Goal: Task Accomplishment & Management: Use online tool/utility

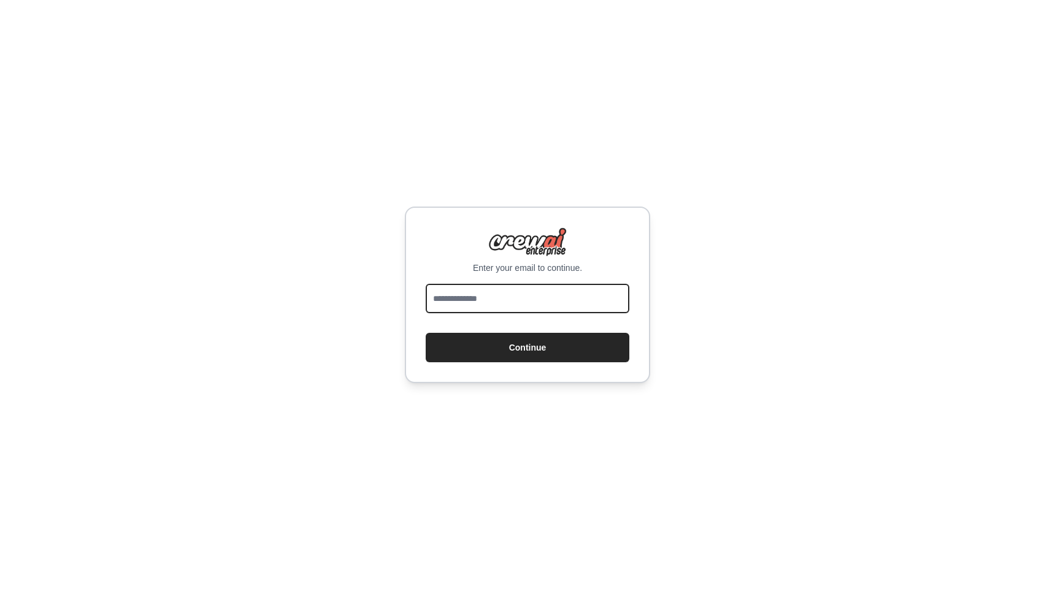
drag, startPoint x: 0, startPoint y: 0, endPoint x: 548, endPoint y: 309, distance: 629.1
click at [548, 309] on input "email" at bounding box center [528, 298] width 204 height 29
type input "**********"
click at [426, 333] on button "Continue" at bounding box center [528, 347] width 204 height 29
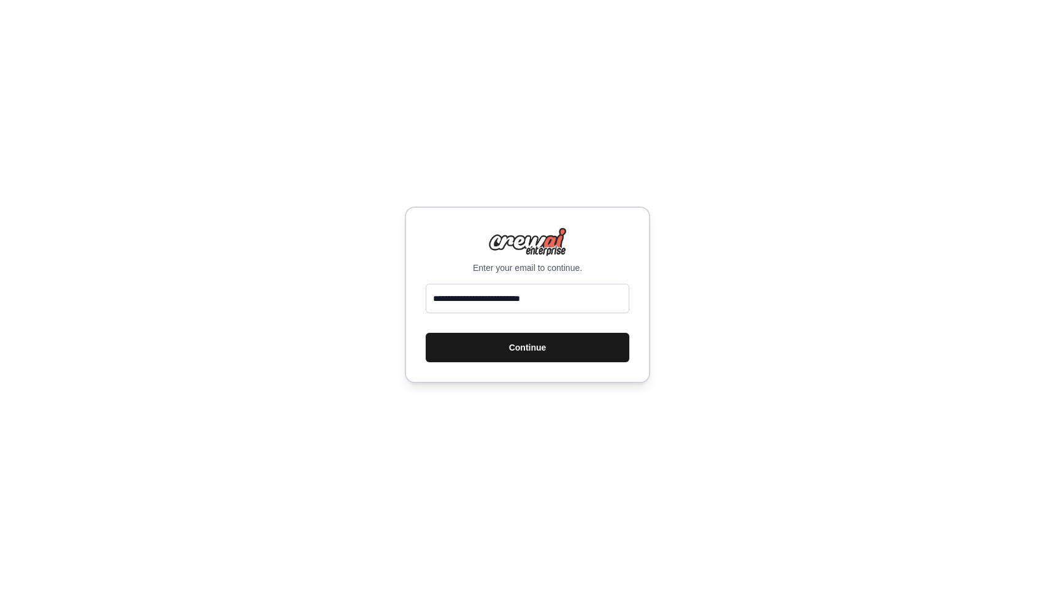
click at [554, 346] on button "Continue" at bounding box center [528, 347] width 204 height 29
click at [556, 357] on button "Continue" at bounding box center [528, 347] width 204 height 29
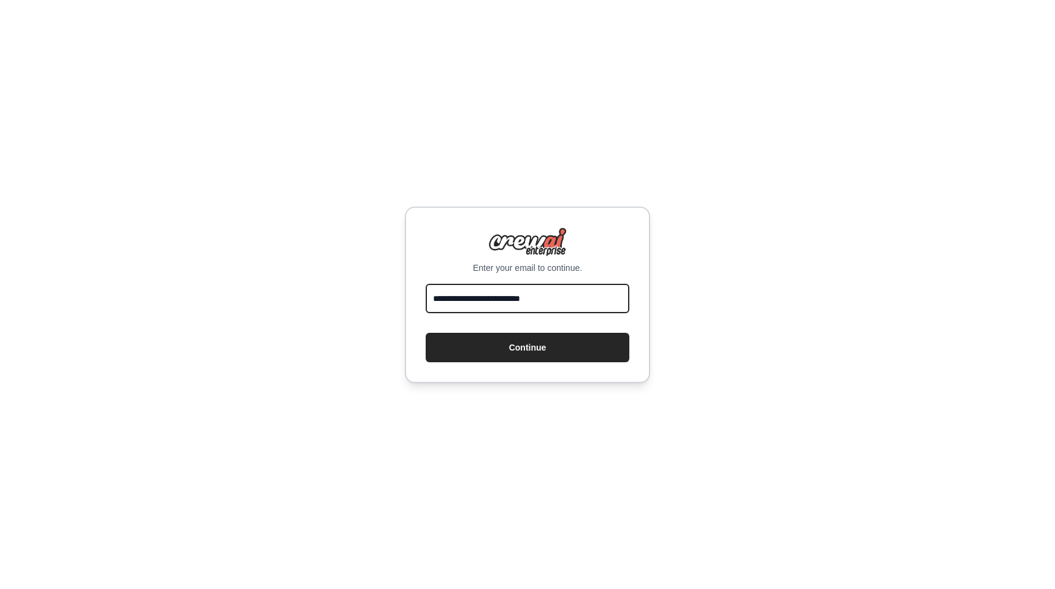
click at [547, 306] on input "**********" at bounding box center [528, 298] width 204 height 29
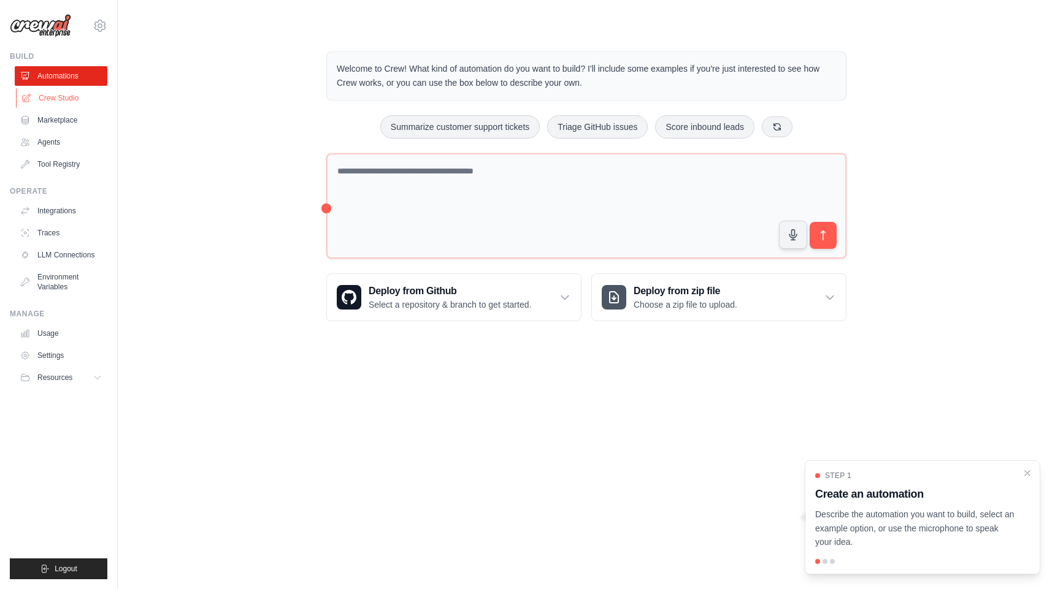
click at [64, 102] on link "Crew Studio" at bounding box center [62, 98] width 93 height 20
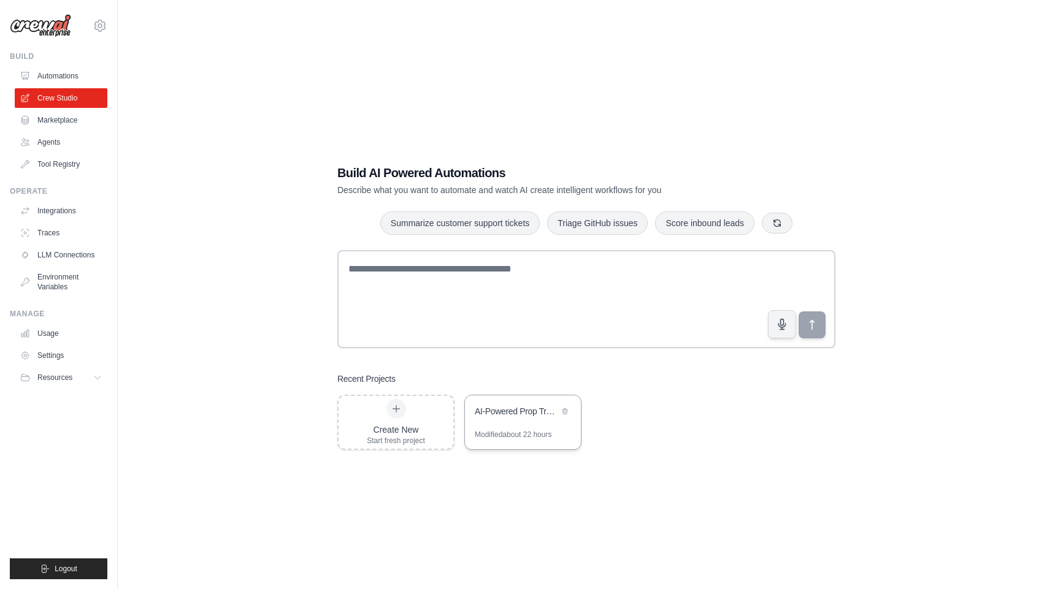
click at [508, 434] on div "Modified about 22 hours" at bounding box center [513, 435] width 77 height 10
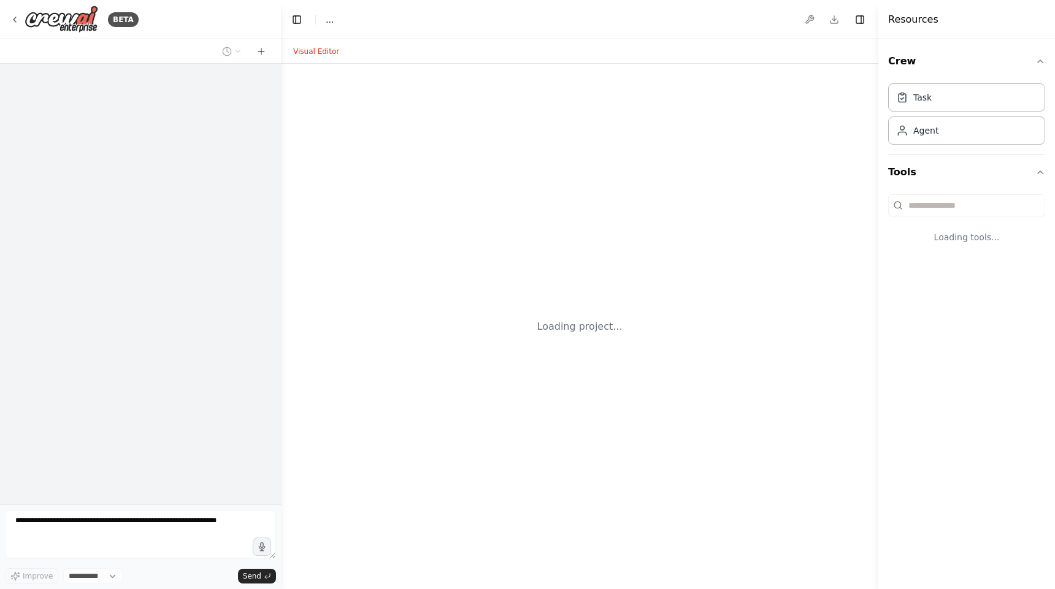
select select "****"
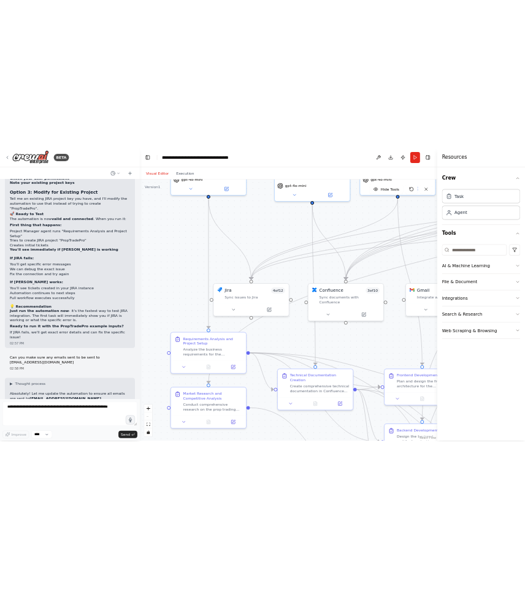
scroll to position [32313, 0]
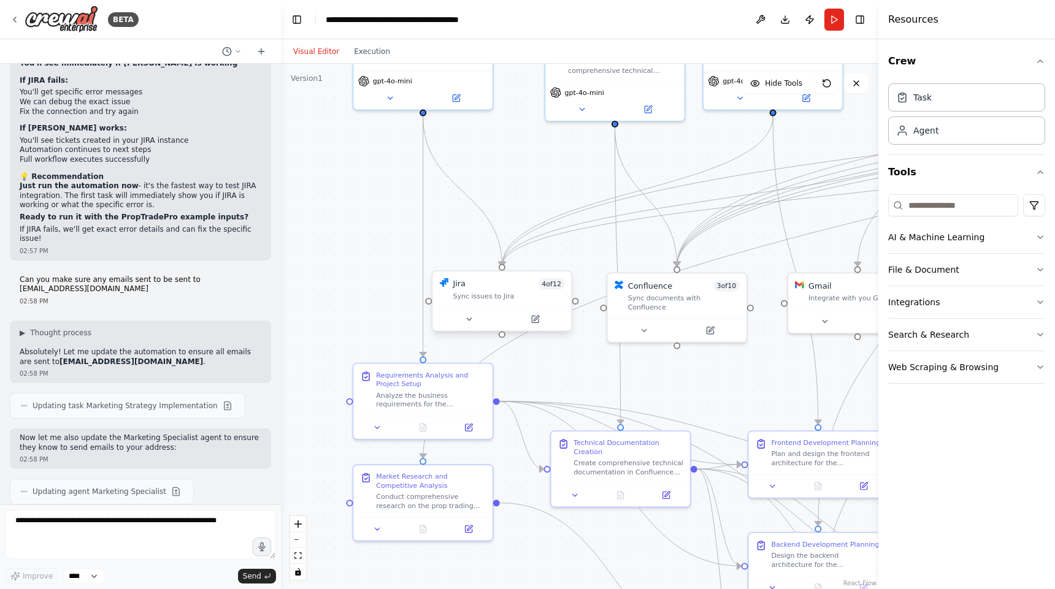
click at [475, 286] on div "Jira 4 of 12" at bounding box center [509, 283] width 112 height 11
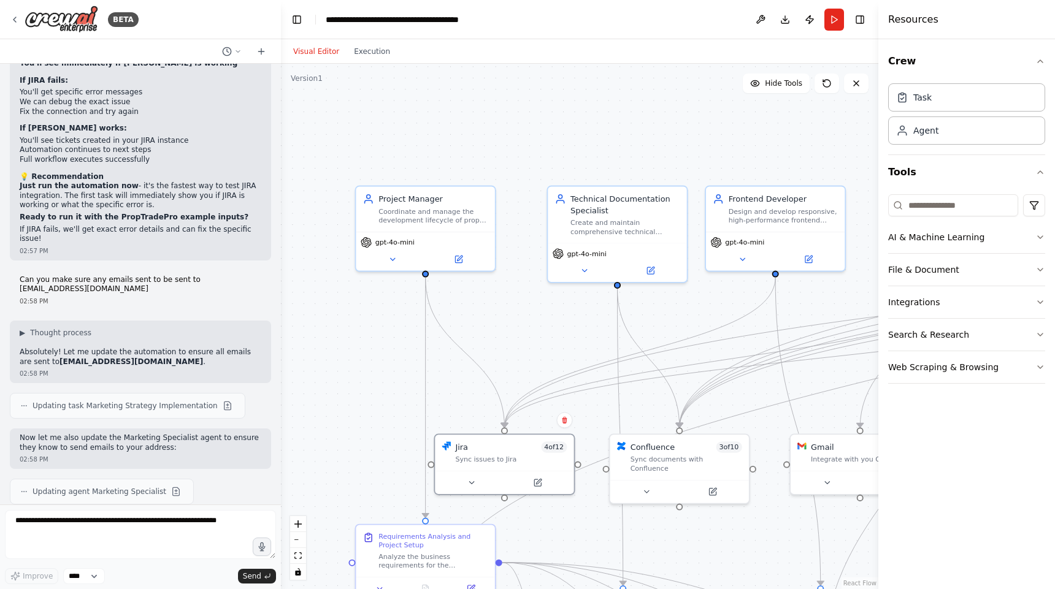
drag, startPoint x: 375, startPoint y: 158, endPoint x: 378, endPoint y: 316, distance: 158.3
click at [378, 318] on div ".deletable-edge-delete-btn { width: 20px; height: 20px; border: 0px solid #ffff…" at bounding box center [579, 327] width 597 height 526
click at [938, 130] on div "Agent" at bounding box center [966, 130] width 157 height 28
drag, startPoint x: 765, startPoint y: 153, endPoint x: 702, endPoint y: 121, distance: 70.5
click at [702, 121] on div "Goal of the agent" at bounding box center [705, 117] width 110 height 9
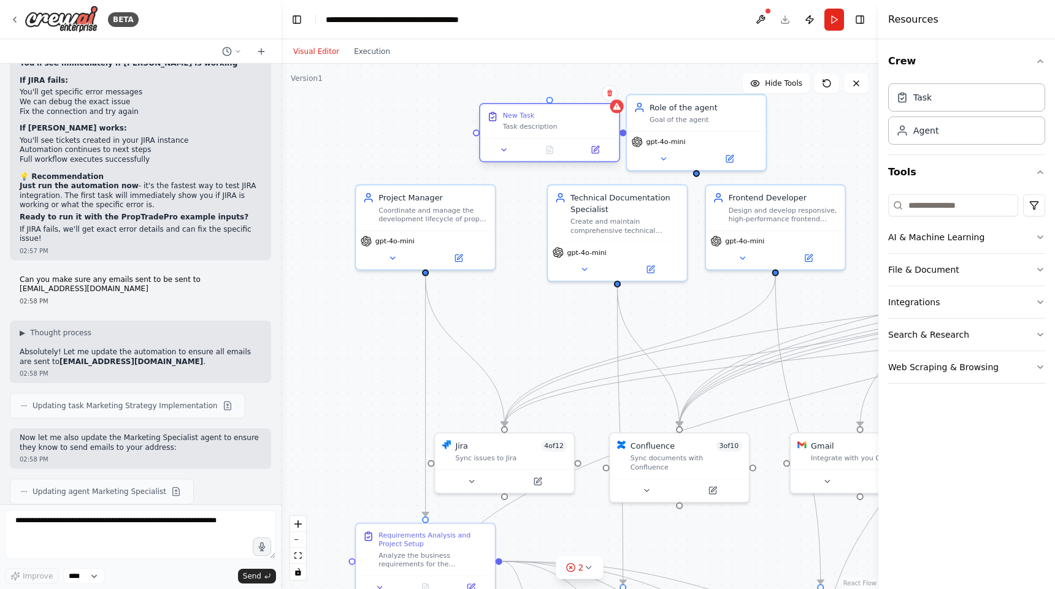
drag, startPoint x: 567, startPoint y: 102, endPoint x: 564, endPoint y: 121, distance: 19.2
click at [564, 121] on div "New Task Task description" at bounding box center [558, 121] width 110 height 20
click at [510, 142] on div at bounding box center [549, 149] width 139 height 23
click at [507, 146] on icon at bounding box center [503, 149] width 9 height 9
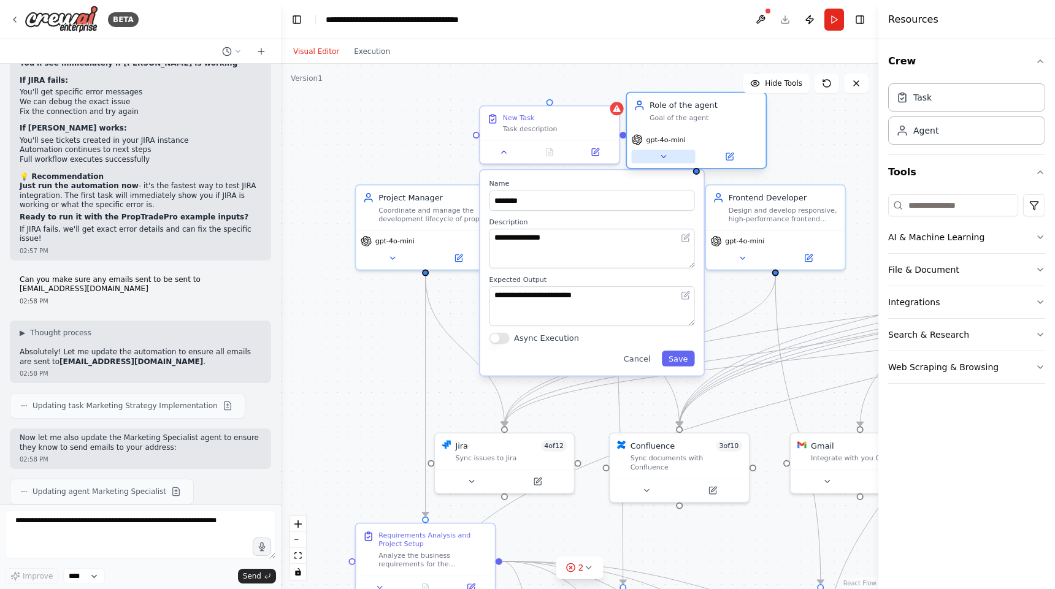
click at [673, 151] on button at bounding box center [663, 156] width 64 height 13
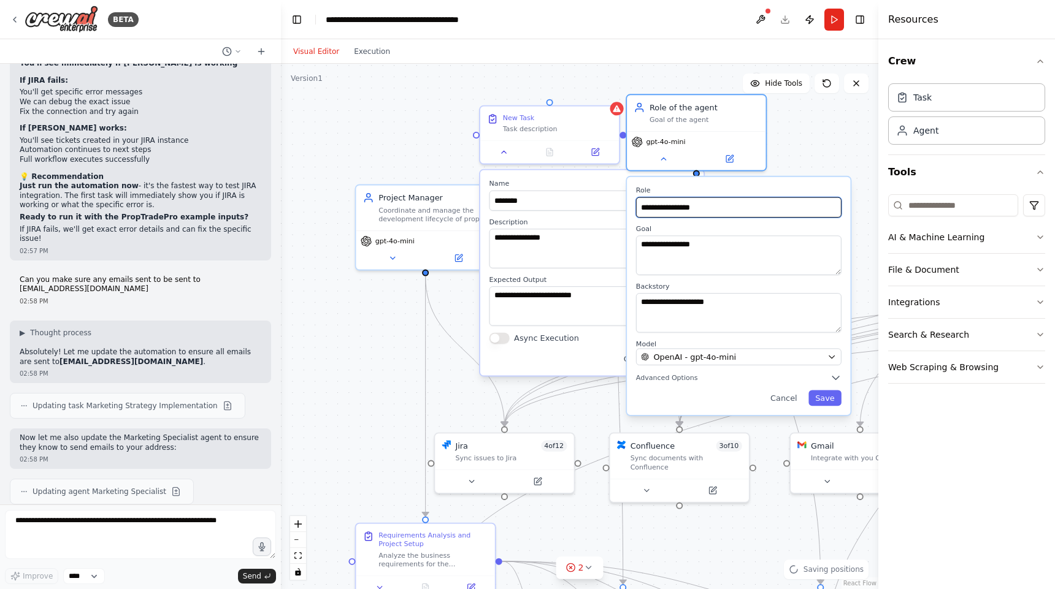
click at [689, 208] on input "**********" at bounding box center [738, 207] width 205 height 20
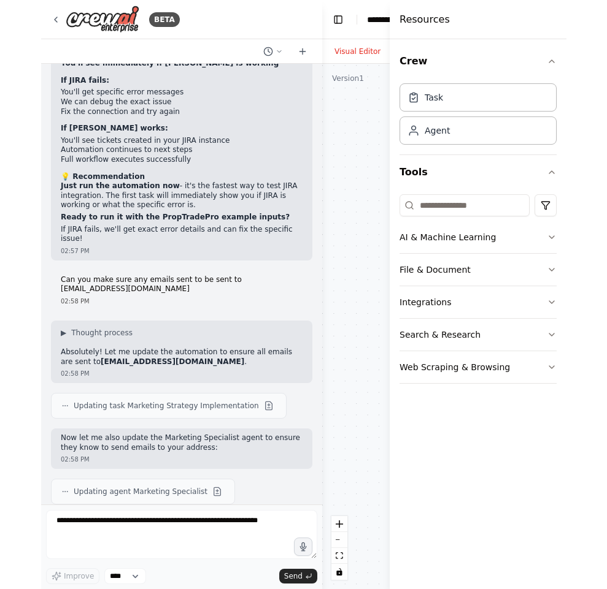
scroll to position [33668, 0]
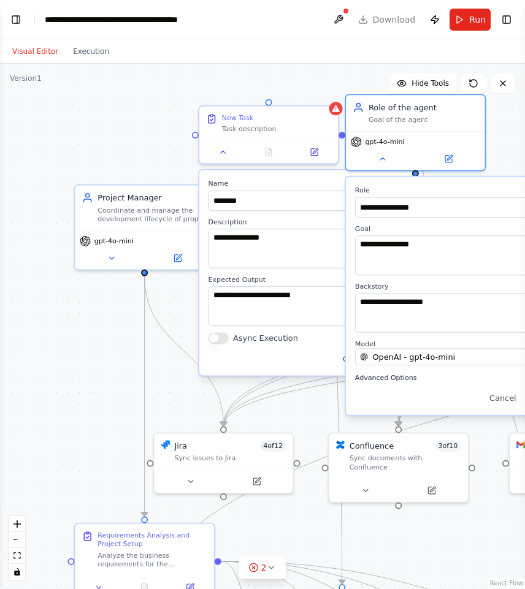
click at [382, 376] on span "Advanced Options" at bounding box center [386, 378] width 62 height 9
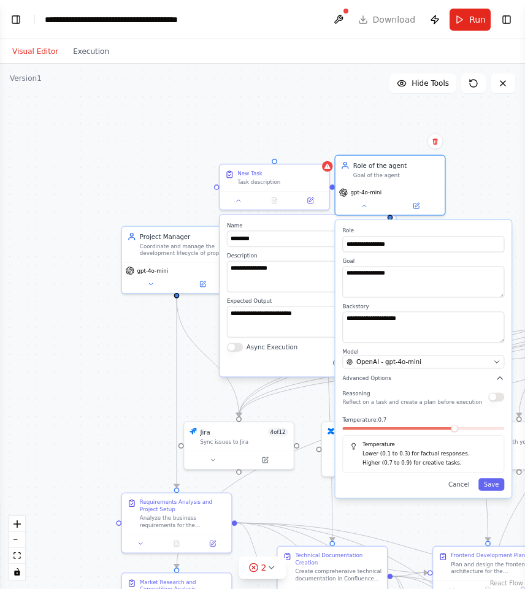
click at [297, 395] on div ".deletable-edge-delete-btn { width: 20px; height: 20px; border: 0px solid #ffff…" at bounding box center [262, 327] width 525 height 526
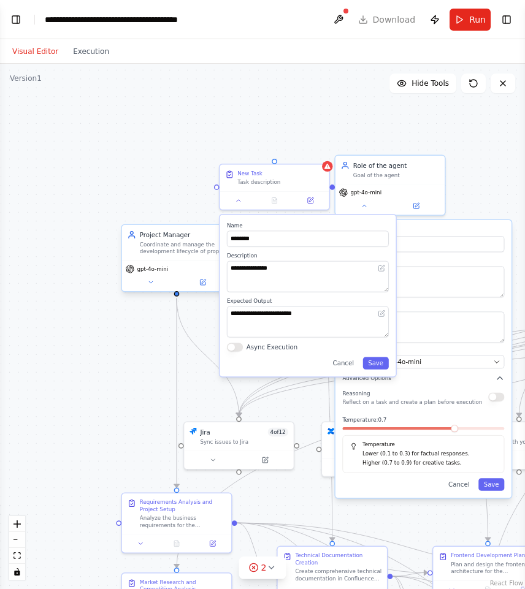
click at [167, 250] on div "Coordinate and manage the development lifecycle of prop trading features, creat…" at bounding box center [183, 248] width 86 height 14
click at [159, 286] on button at bounding box center [151, 282] width 50 height 10
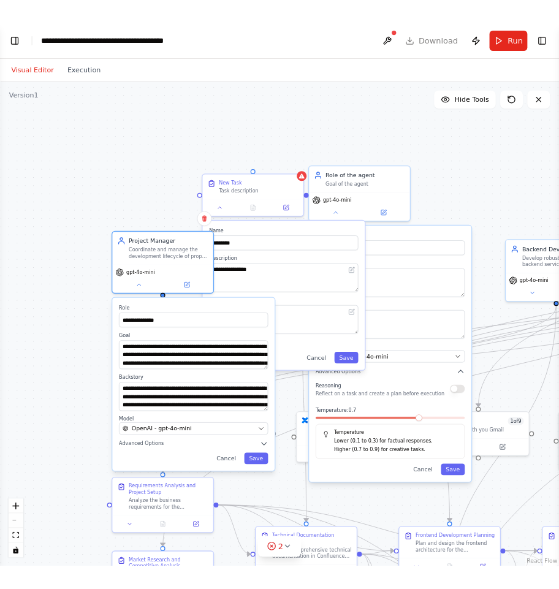
scroll to position [32313, 0]
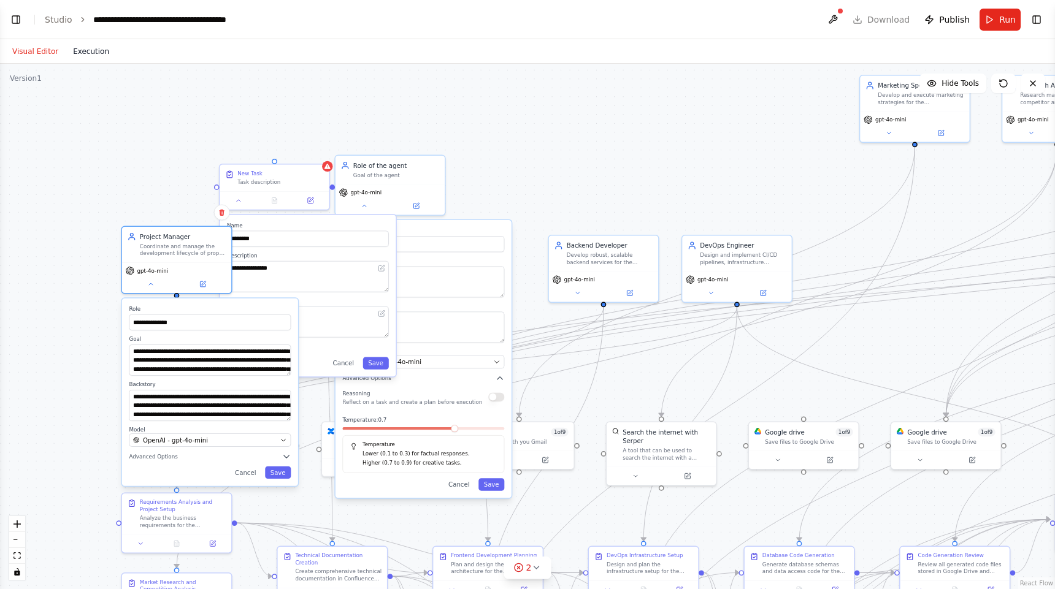
click at [96, 53] on button "Execution" at bounding box center [91, 51] width 51 height 15
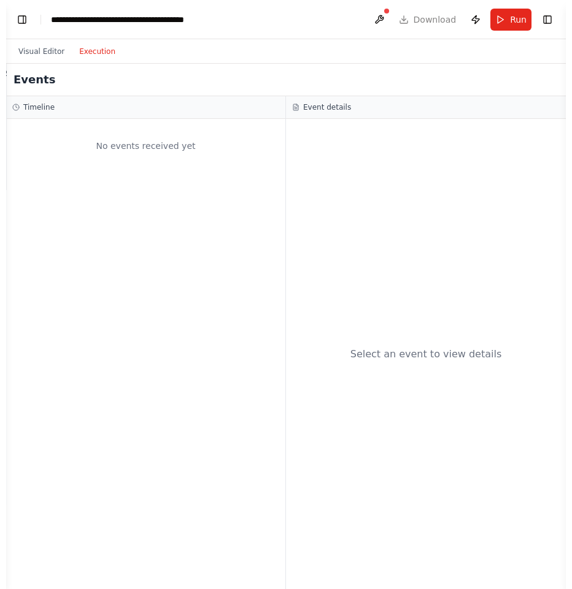
scroll to position [33246, 0]
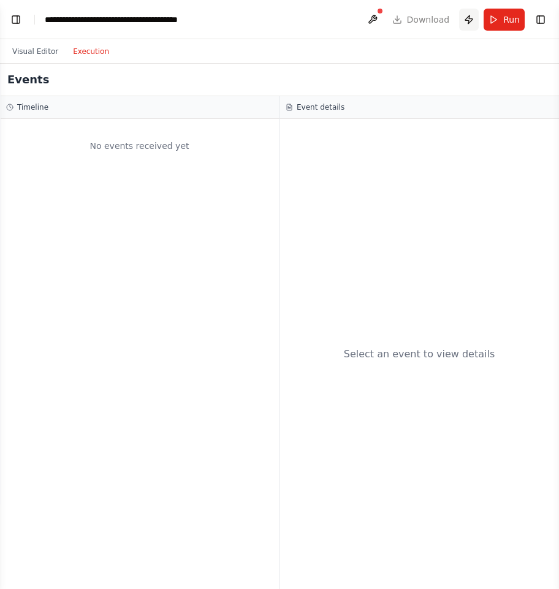
click at [471, 25] on button "Publish" at bounding box center [469, 20] width 20 height 22
click at [471, 25] on header "**********" at bounding box center [279, 19] width 559 height 39
click at [499, 20] on button "Run" at bounding box center [504, 20] width 41 height 22
click at [495, 54] on div "Visual Editor Execution" at bounding box center [279, 51] width 559 height 25
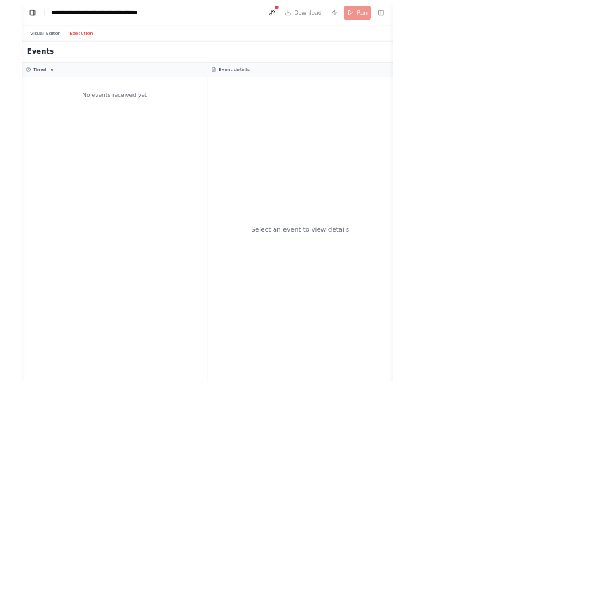
scroll to position [32313, 0]
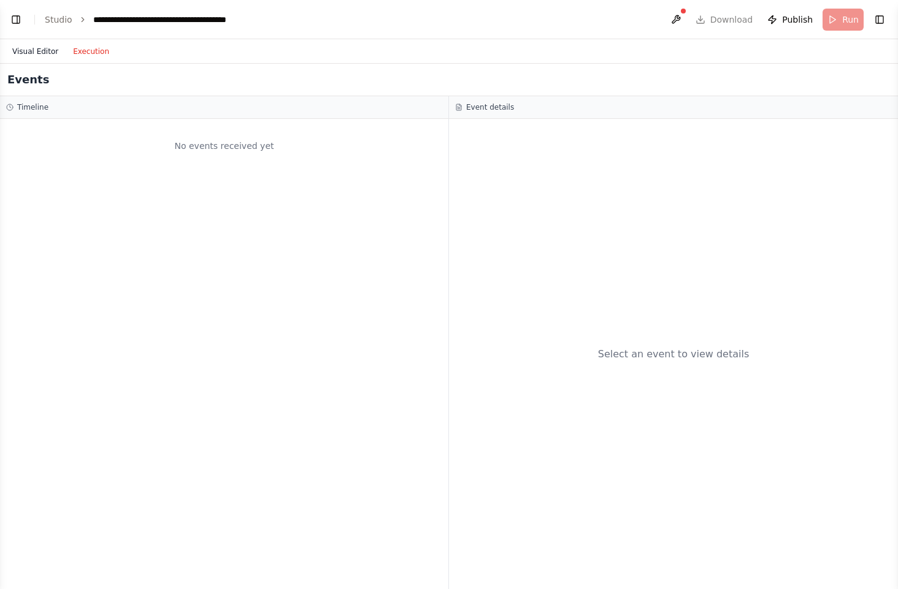
click at [55, 57] on button "Visual Editor" at bounding box center [35, 51] width 61 height 15
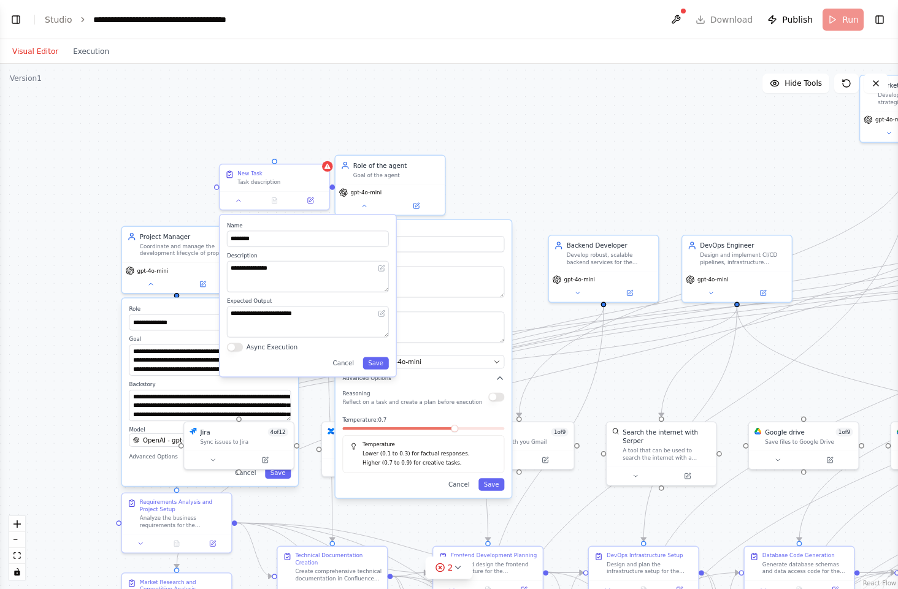
click at [811, 50] on div "Visual Editor Execution" at bounding box center [449, 51] width 898 height 25
click at [709, 115] on div "**********" at bounding box center [449, 327] width 898 height 526
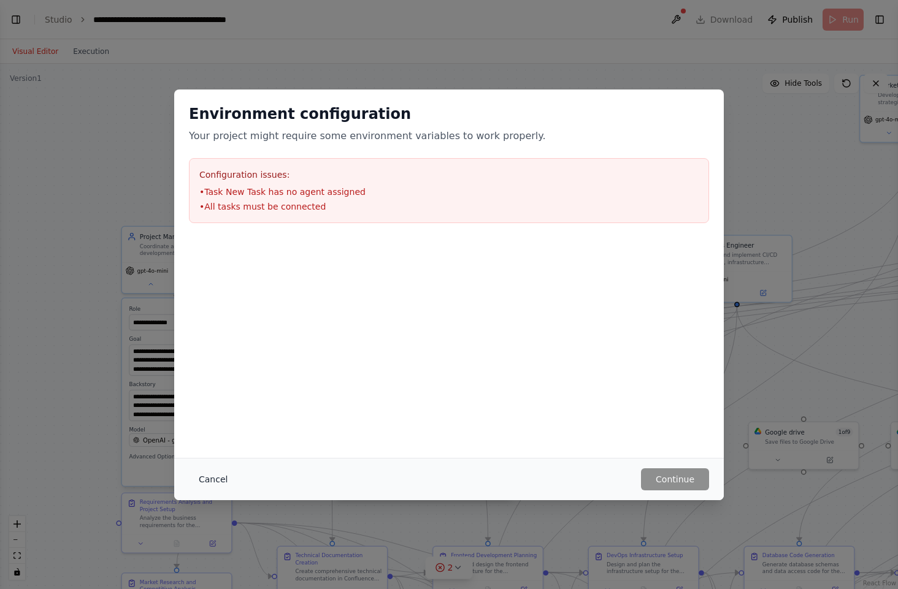
click at [213, 479] on button "Cancel" at bounding box center [213, 480] width 48 height 22
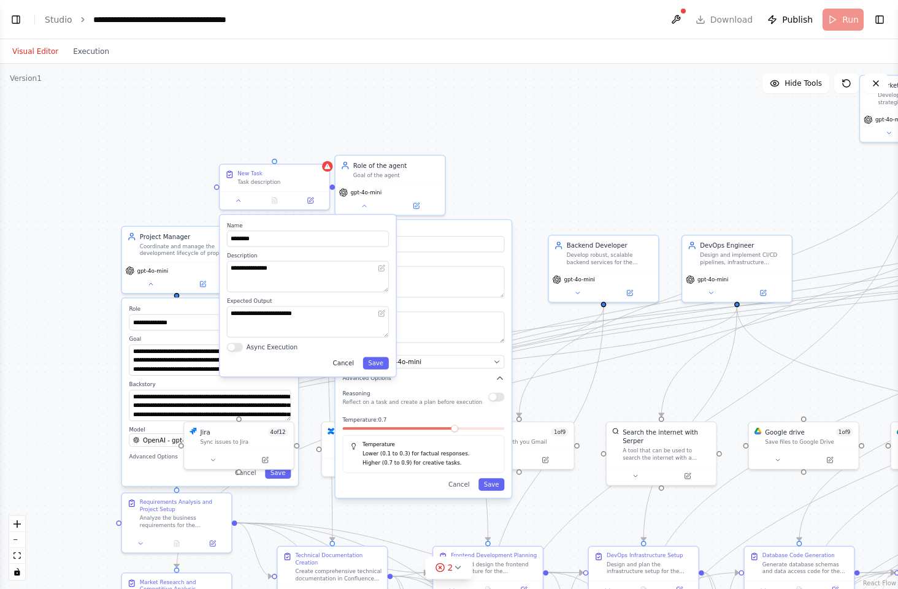
click at [341, 369] on button "Cancel" at bounding box center [344, 363] width 32 height 12
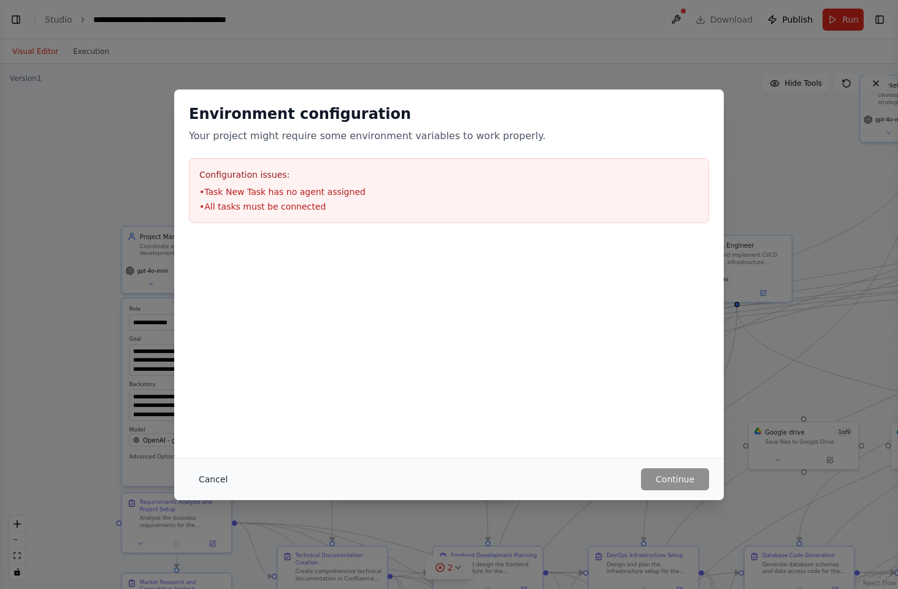
click at [214, 483] on button "Cancel" at bounding box center [213, 480] width 48 height 22
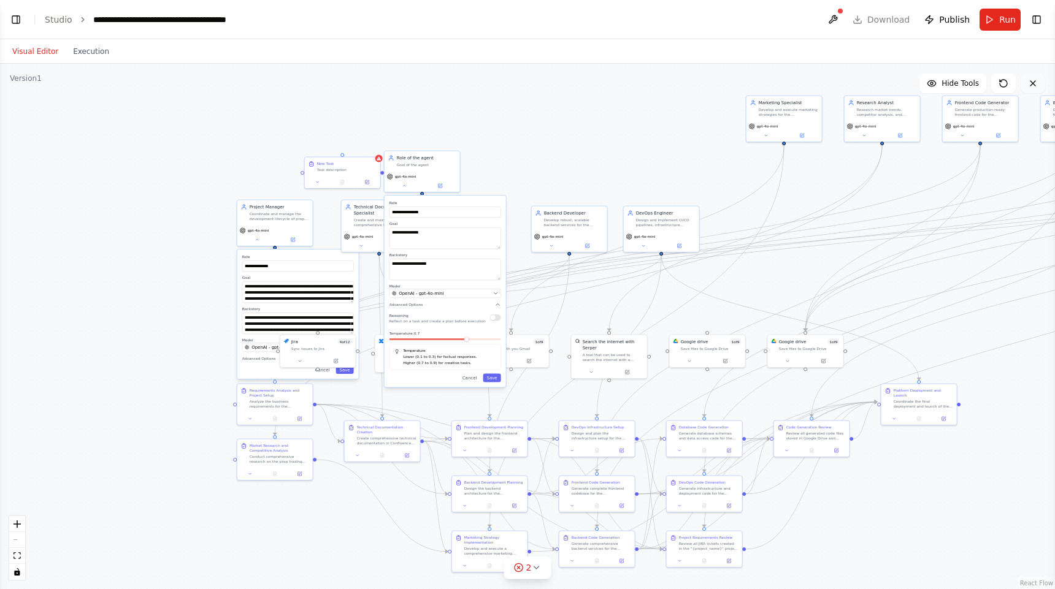
click at [1036, 79] on icon at bounding box center [1033, 84] width 10 height 10
click at [447, 168] on div "Role of the agent Goal of the agent" at bounding box center [422, 160] width 75 height 20
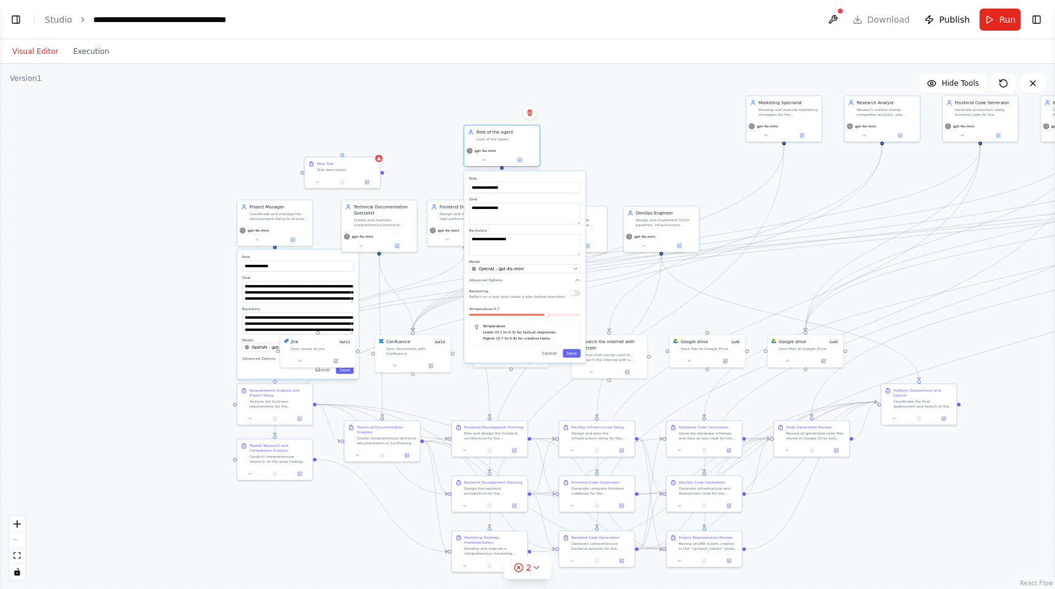
drag, startPoint x: 430, startPoint y: 161, endPoint x: 507, endPoint y: 134, distance: 81.1
click at [507, 134] on div "Role of the agent Goal of the agent" at bounding box center [506, 135] width 59 height 12
click at [526, 115] on icon at bounding box center [529, 112] width 7 height 7
click at [526, 112] on icon at bounding box center [529, 112] width 7 height 7
click at [532, 114] on icon at bounding box center [529, 112] width 7 height 7
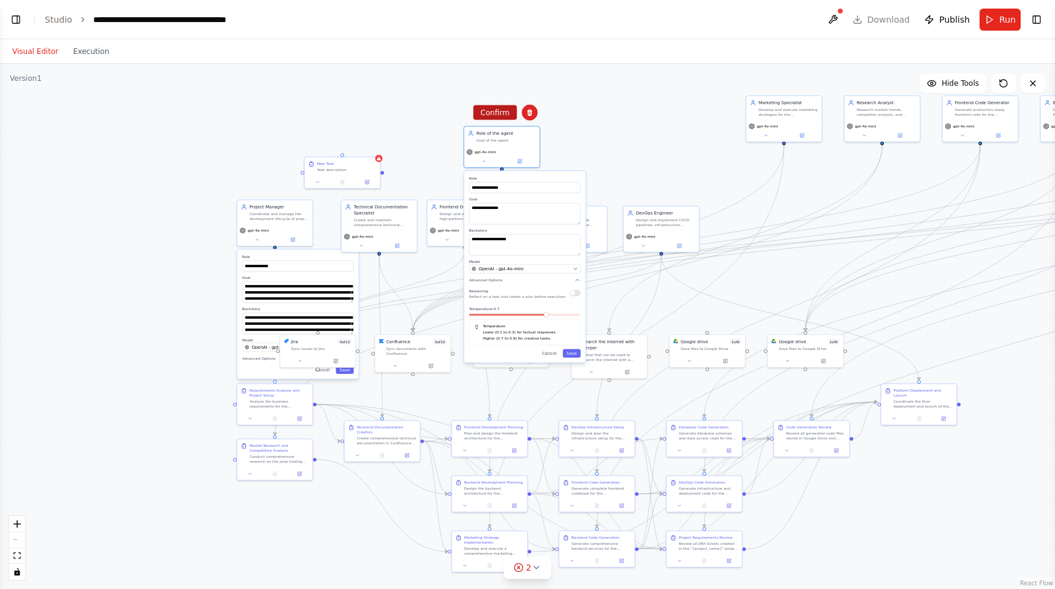
click at [499, 112] on button "Confirm" at bounding box center [495, 112] width 44 height 15
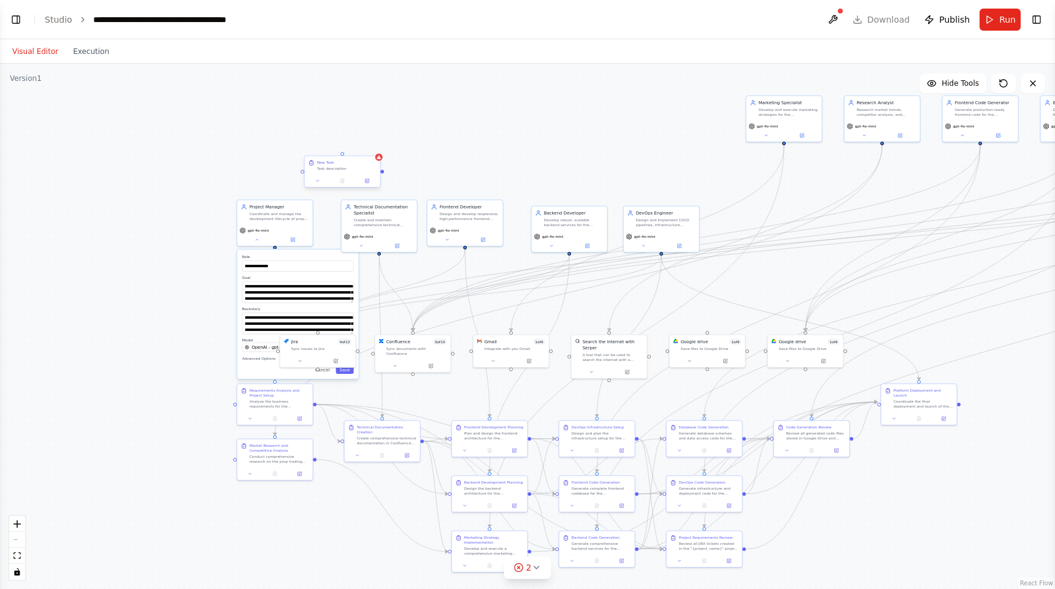
click at [378, 163] on div "New Task Task description" at bounding box center [342, 165] width 75 height 18
click at [377, 147] on button at bounding box center [370, 145] width 16 height 16
click at [334, 147] on button "Confirm" at bounding box center [335, 144] width 44 height 15
click at [335, 147] on button "Confirm" at bounding box center [335, 144] width 44 height 15
click at [994, 27] on button "Run" at bounding box center [999, 20] width 41 height 22
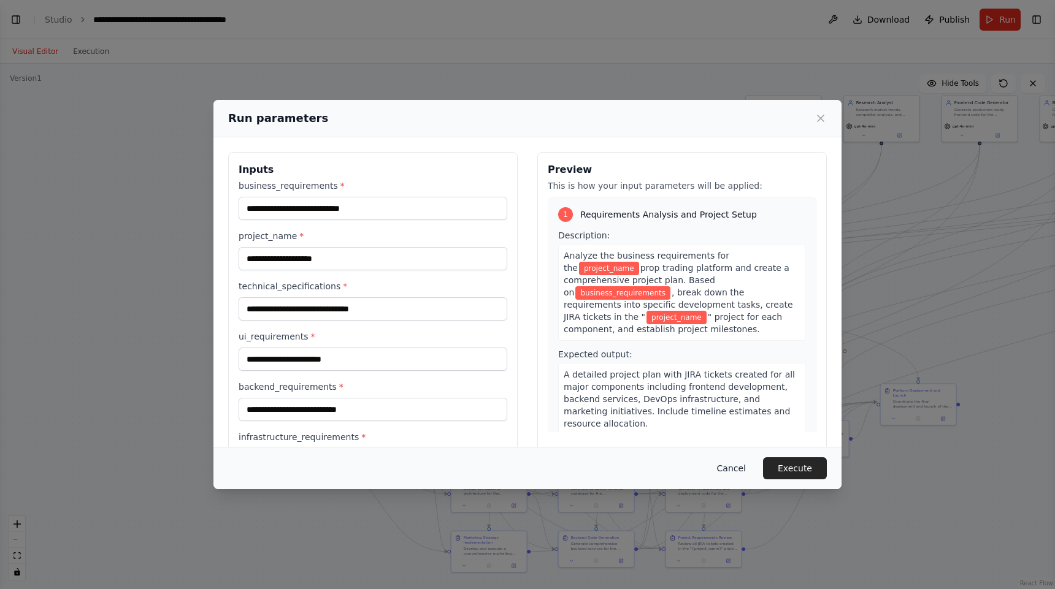
click at [743, 472] on button "Cancel" at bounding box center [731, 469] width 48 height 22
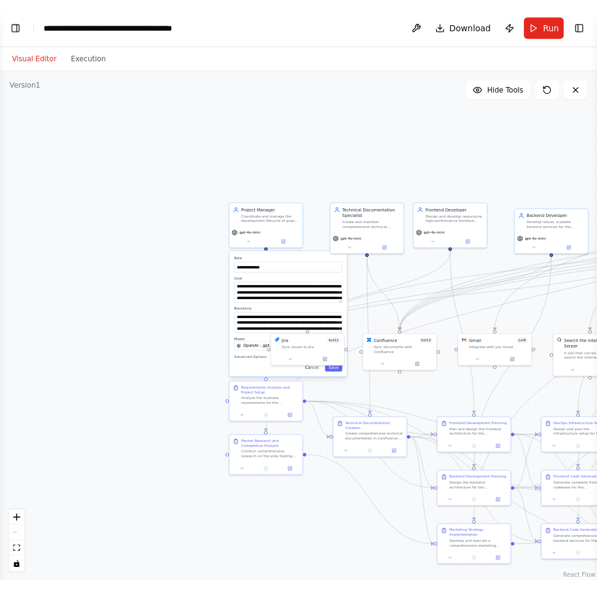
scroll to position [32900, 0]
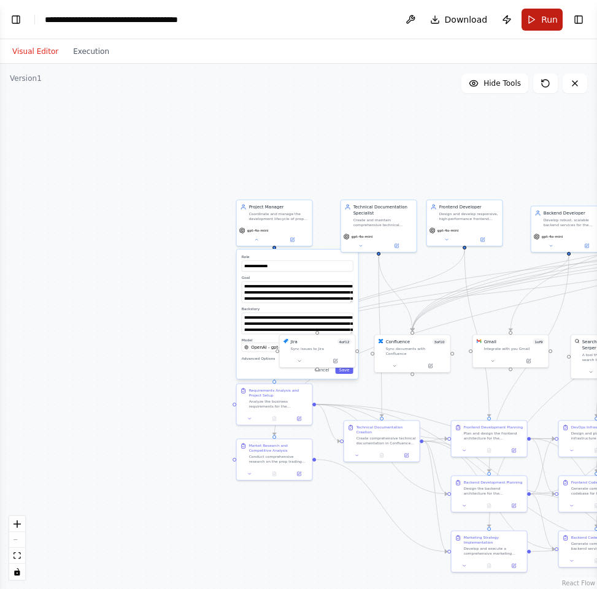
click at [540, 18] on button "Run" at bounding box center [541, 20] width 41 height 22
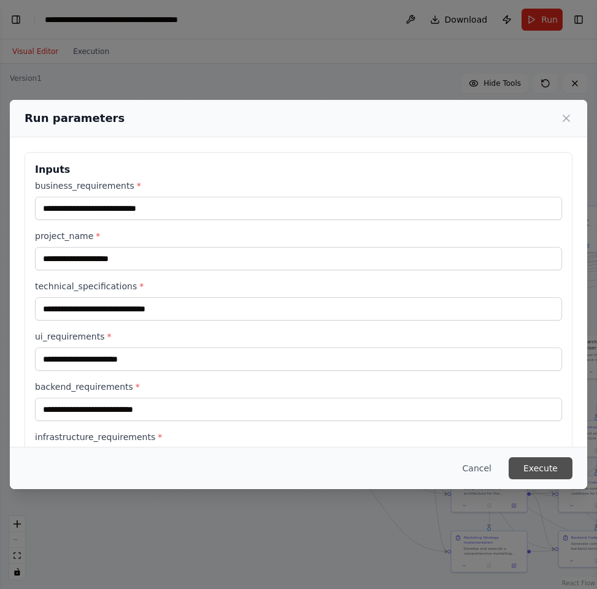
click at [537, 469] on button "Execute" at bounding box center [540, 469] width 64 height 22
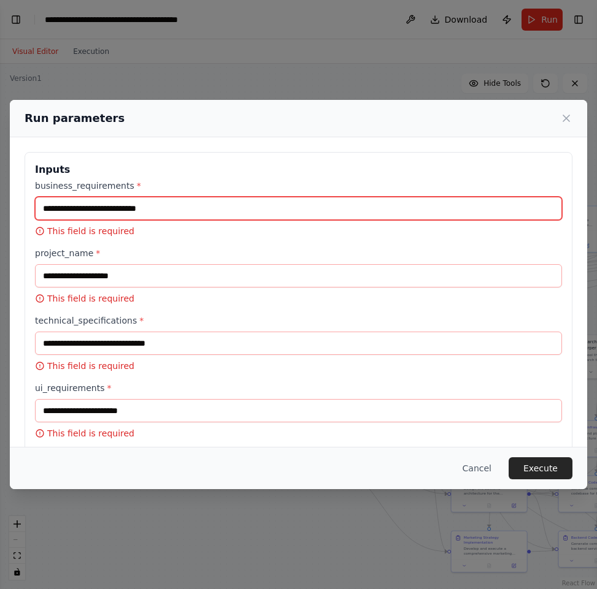
click at [267, 213] on input "business_requirements *" at bounding box center [298, 208] width 527 height 23
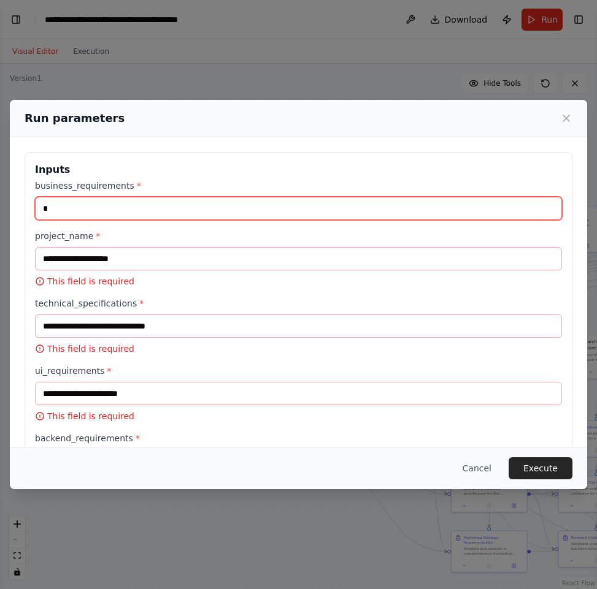
type input "*"
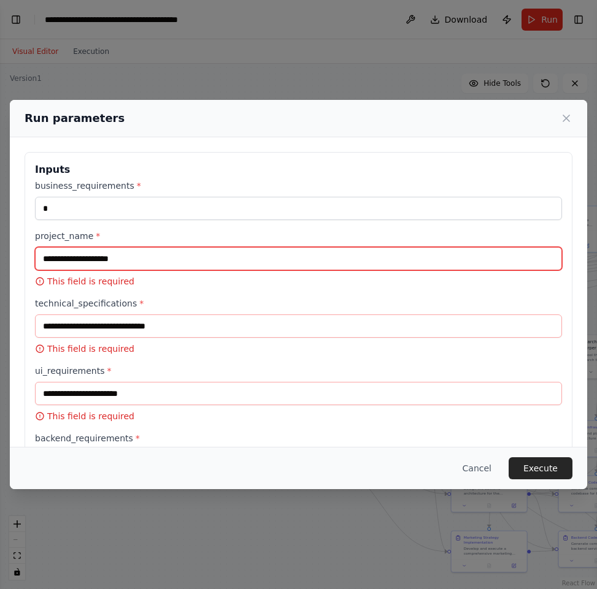
click at [221, 258] on input "project_name *" at bounding box center [298, 258] width 527 height 23
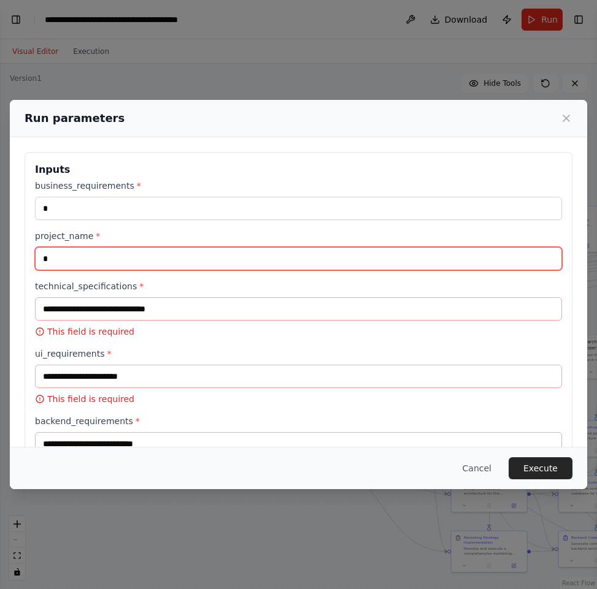
type input "*"
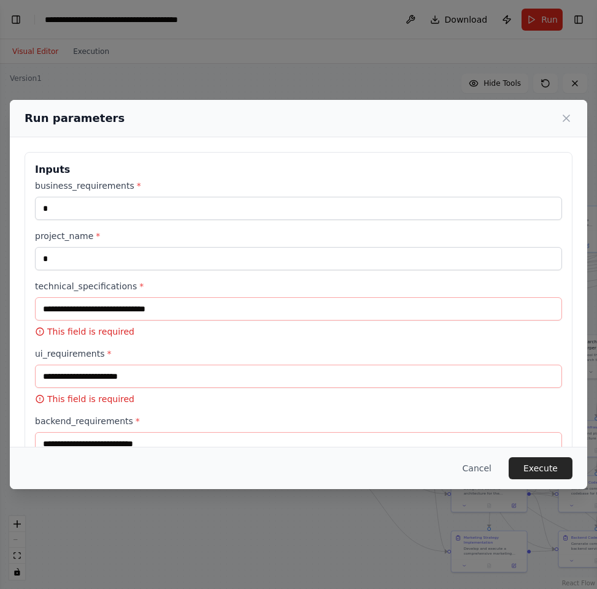
click at [201, 326] on p "This field is required" at bounding box center [298, 332] width 527 height 12
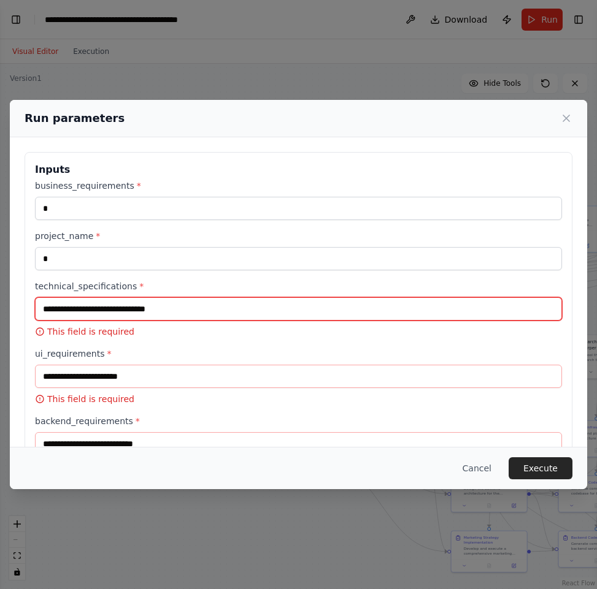
click at [202, 312] on input "technical_specifications *" at bounding box center [298, 308] width 527 height 23
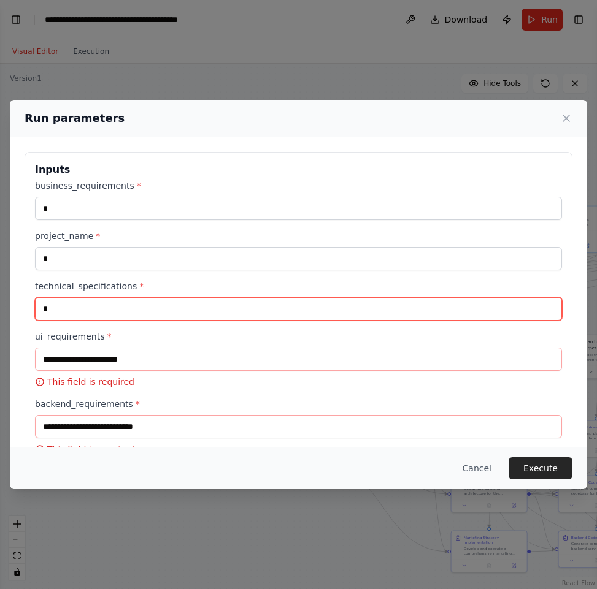
type input "*"
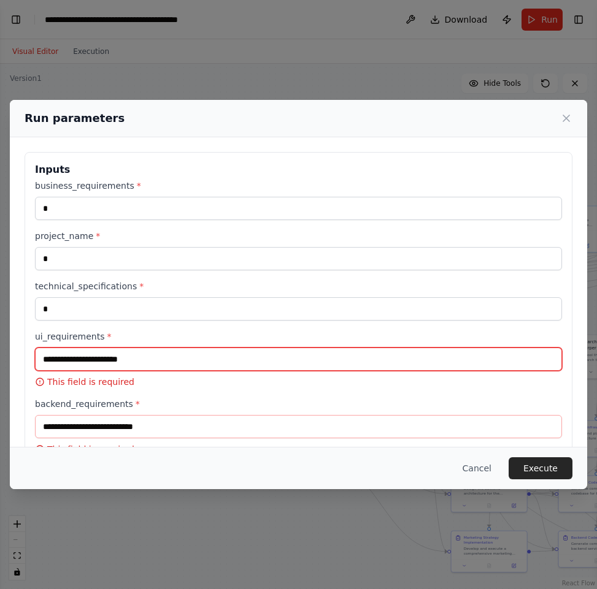
click at [196, 367] on input "ui_requirements *" at bounding box center [298, 359] width 527 height 23
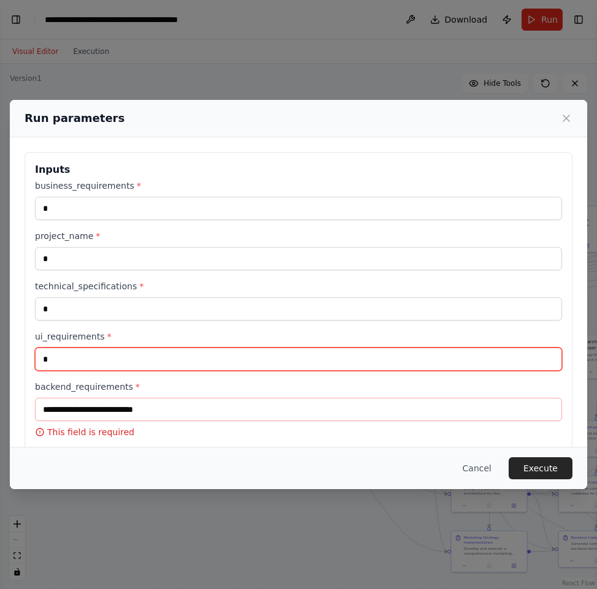
type input "*"
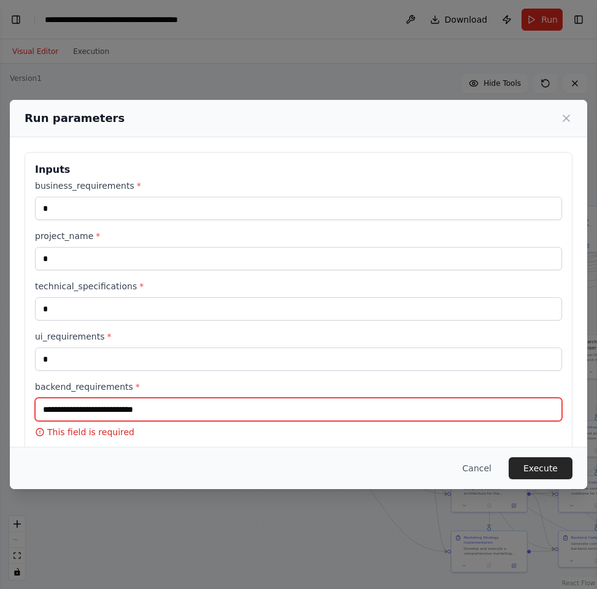
click at [192, 412] on input "backend_requirements *" at bounding box center [298, 409] width 527 height 23
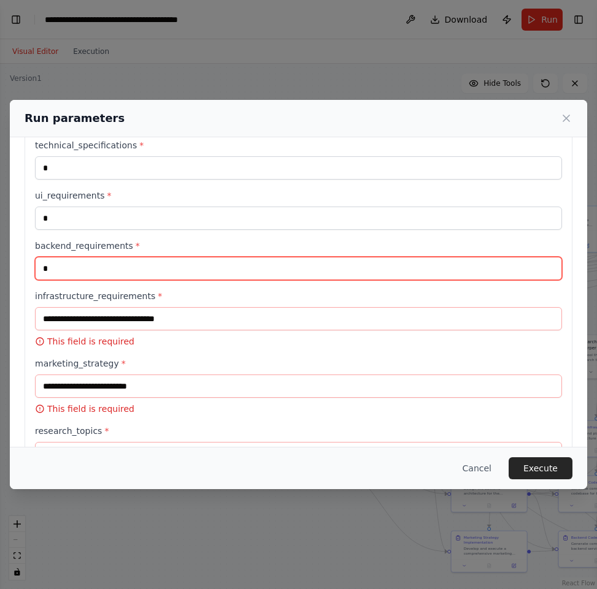
scroll to position [171, 0]
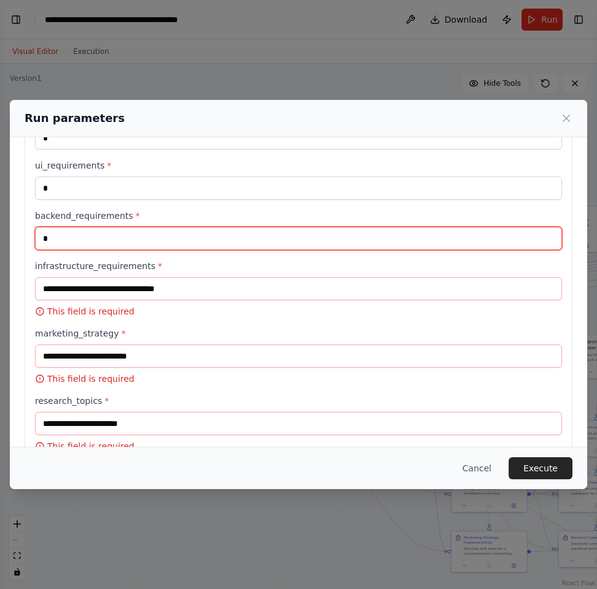
type input "*"
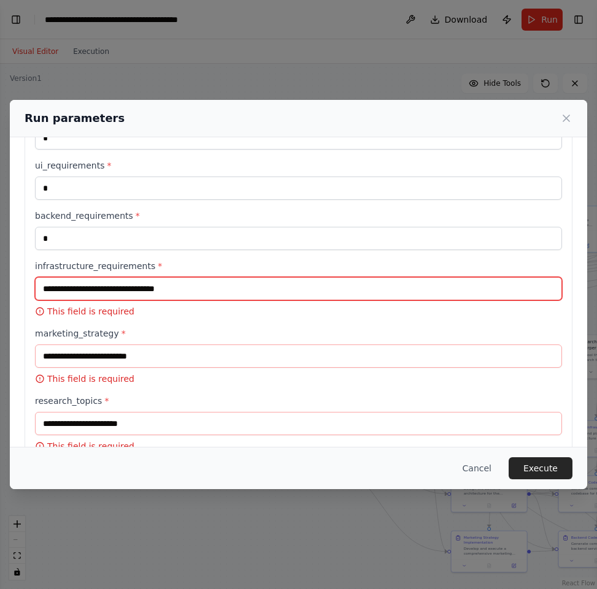
click at [266, 291] on input "infrastructure_requirements *" at bounding box center [298, 288] width 527 height 23
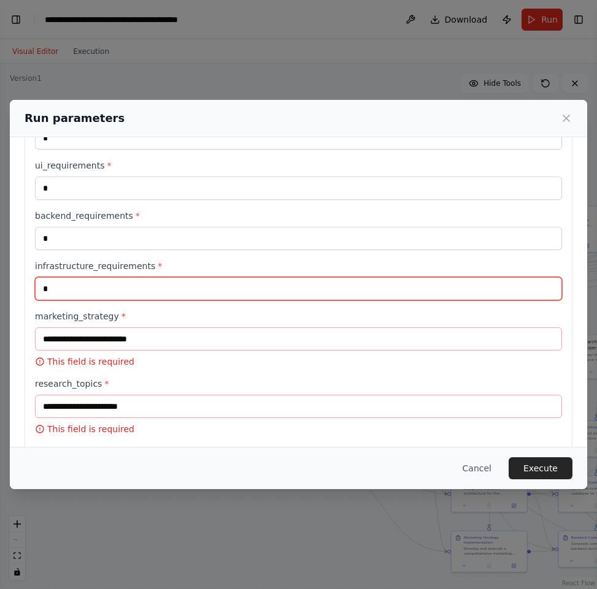
type input "*"
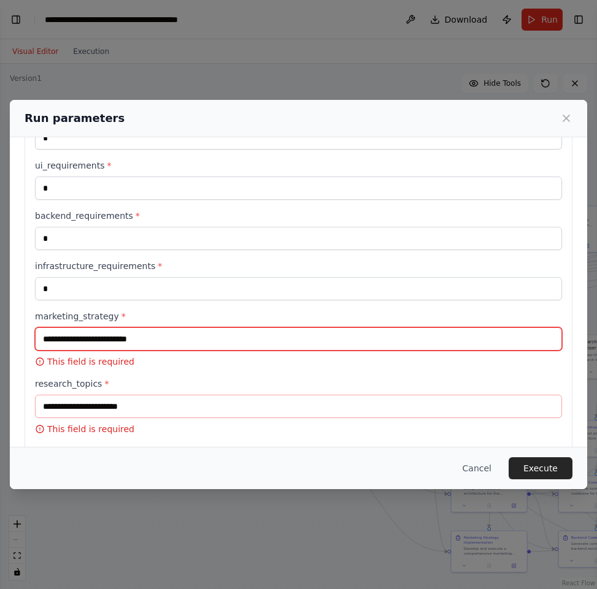
click at [248, 336] on input "marketing_strategy *" at bounding box center [298, 339] width 527 height 23
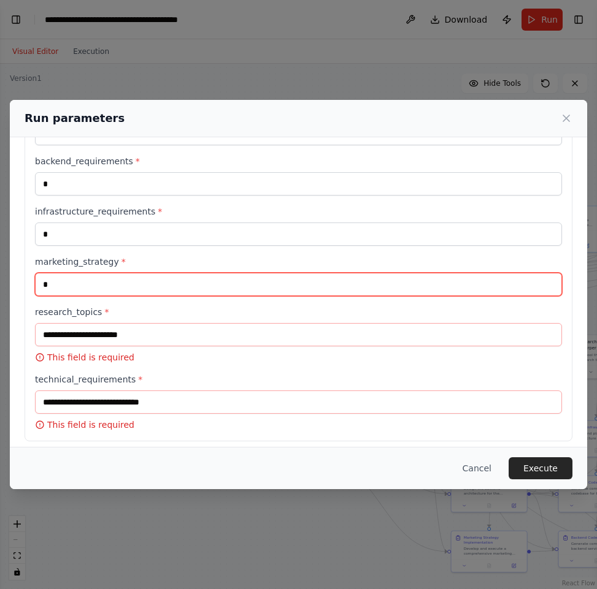
scroll to position [231, 0]
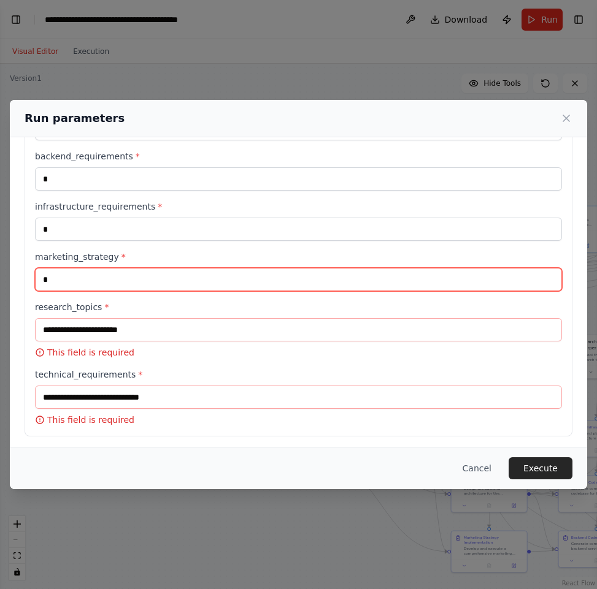
type input "*"
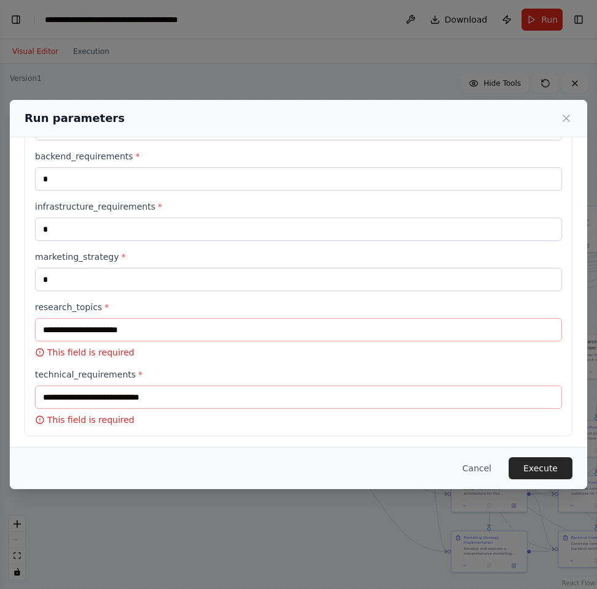
click at [255, 296] on div "business_requirements * * project_name * * technical_specifications * * ui_requ…" at bounding box center [298, 187] width 527 height 477
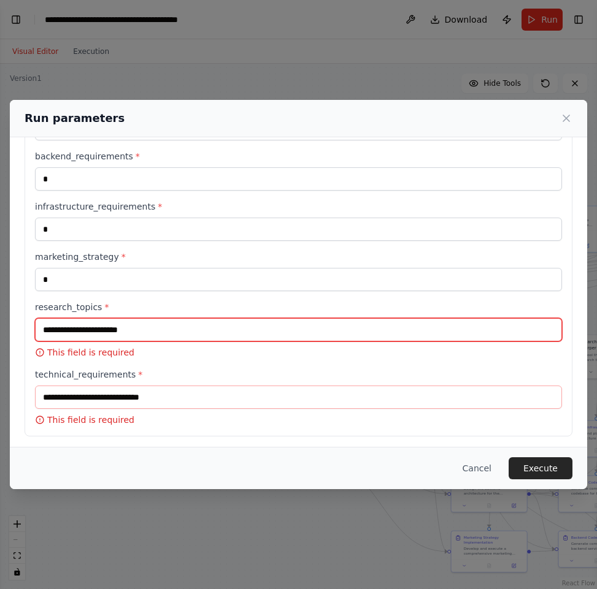
click at [250, 319] on input "research_topics *" at bounding box center [298, 329] width 527 height 23
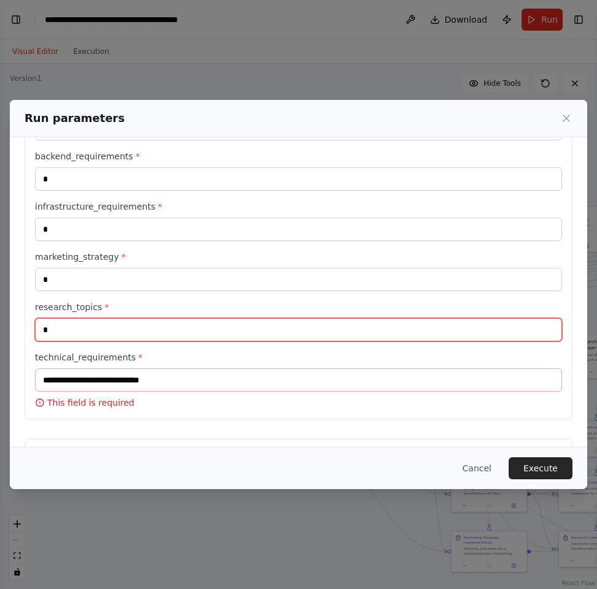
type input "*"
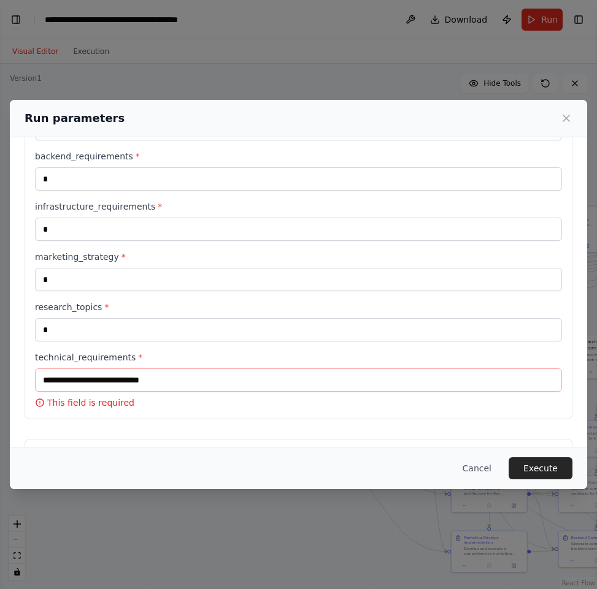
click at [237, 394] on div "technical_requirements * This field is required" at bounding box center [298, 380] width 527 height 58
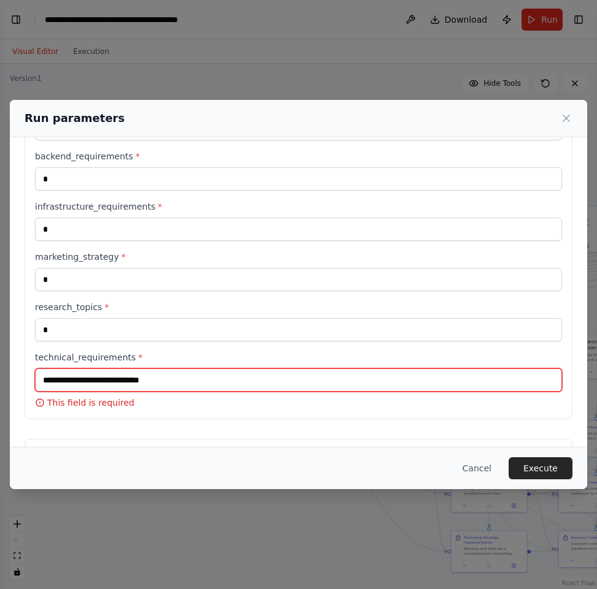
click at [239, 384] on input "technical_requirements *" at bounding box center [298, 380] width 527 height 23
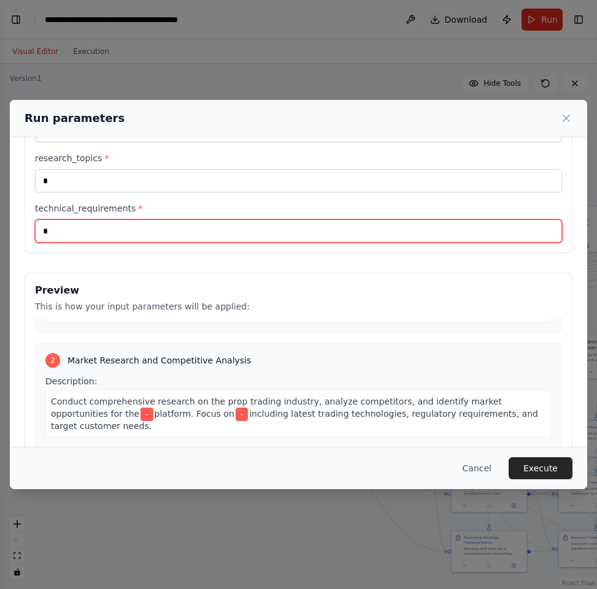
scroll to position [163, 0]
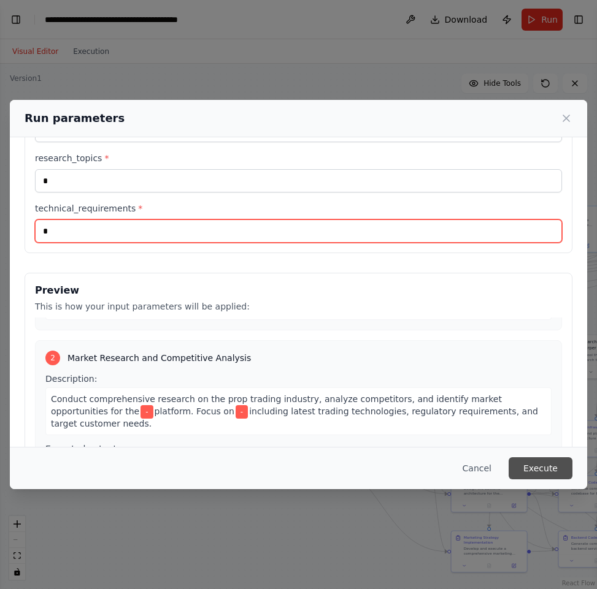
type input "*"
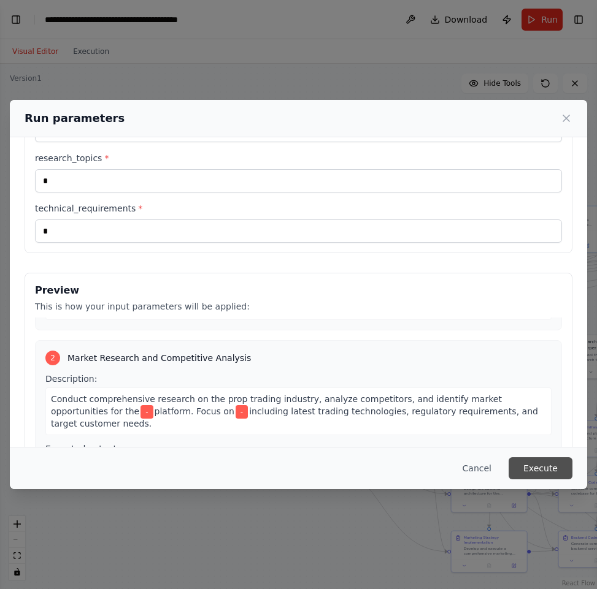
click at [520, 463] on button "Execute" at bounding box center [540, 469] width 64 height 22
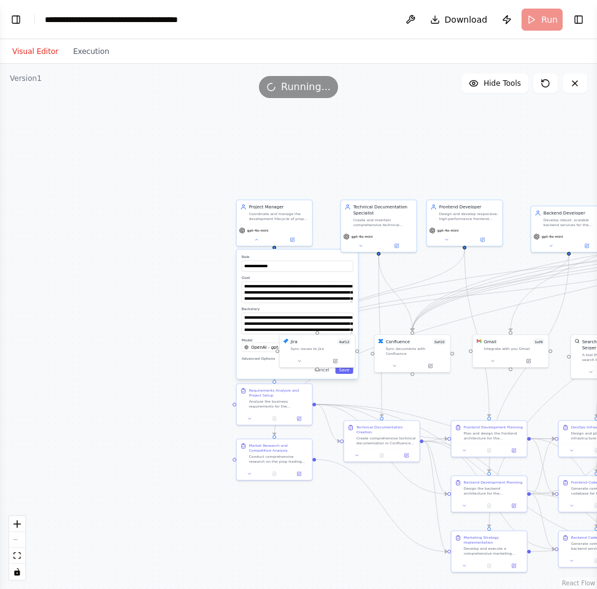
click at [99, 59] on div "Visual Editor Execution" at bounding box center [61, 51] width 112 height 25
click at [92, 56] on button "Execution" at bounding box center [91, 51] width 51 height 15
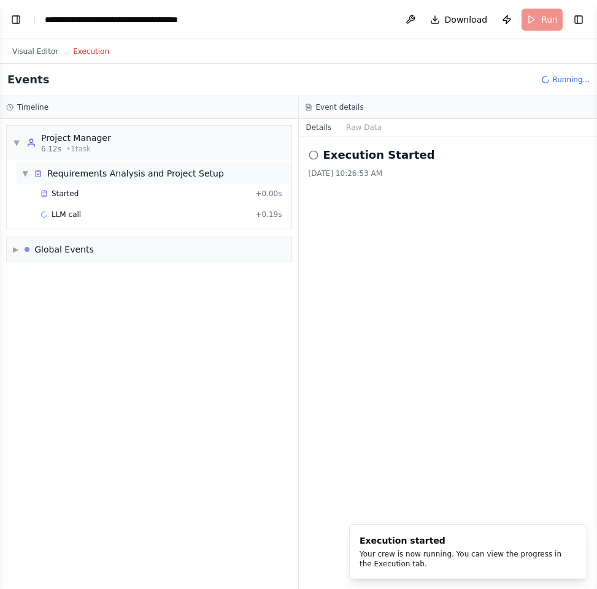
click at [144, 169] on div "Requirements Analysis and Project Setup" at bounding box center [135, 173] width 177 height 12
click at [148, 142] on div "▼ Project Manager 6.12s • 1 task" at bounding box center [149, 143] width 285 height 34
click at [82, 174] on div "Requirements Analysis and Project Setup" at bounding box center [135, 173] width 177 height 12
click at [55, 191] on span "Started" at bounding box center [65, 194] width 27 height 10
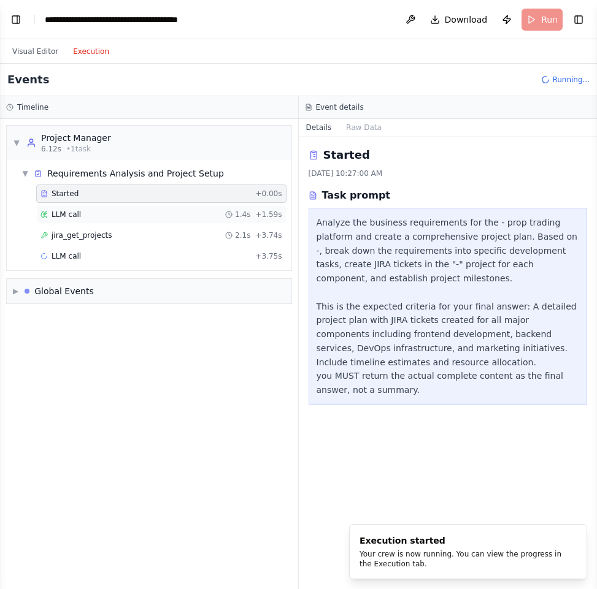
click at [79, 215] on span "LLM call" at bounding box center [66, 215] width 29 height 10
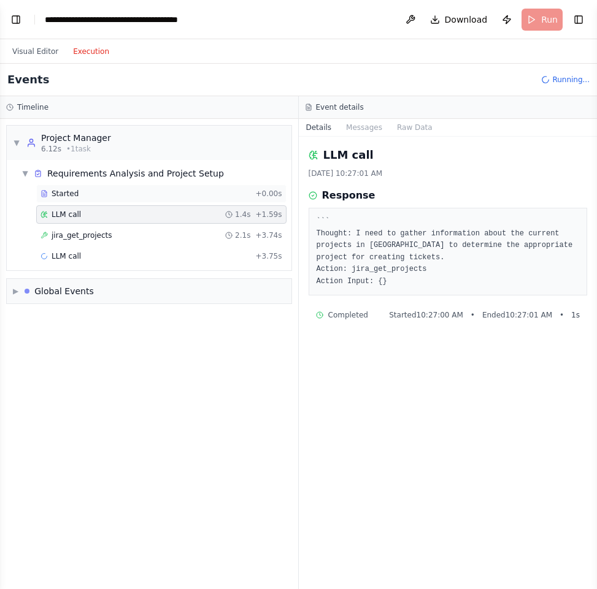
click at [108, 190] on div "Started" at bounding box center [145, 194] width 210 height 10
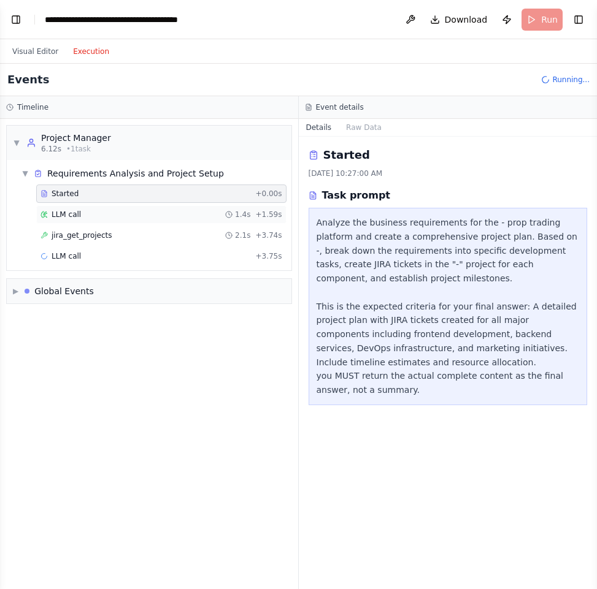
click at [107, 209] on div "LLM call 1.4s + 1.59s" at bounding box center [161, 214] width 250 height 18
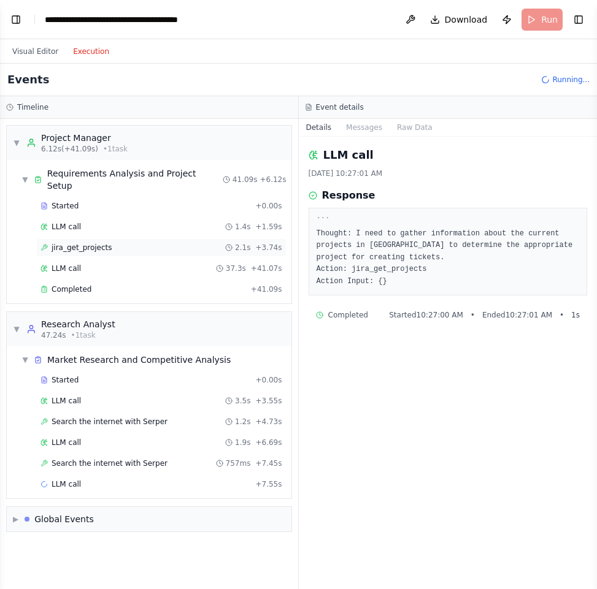
click at [190, 243] on div "jira_get_projects 2.1s + 3.74s" at bounding box center [161, 248] width 242 height 10
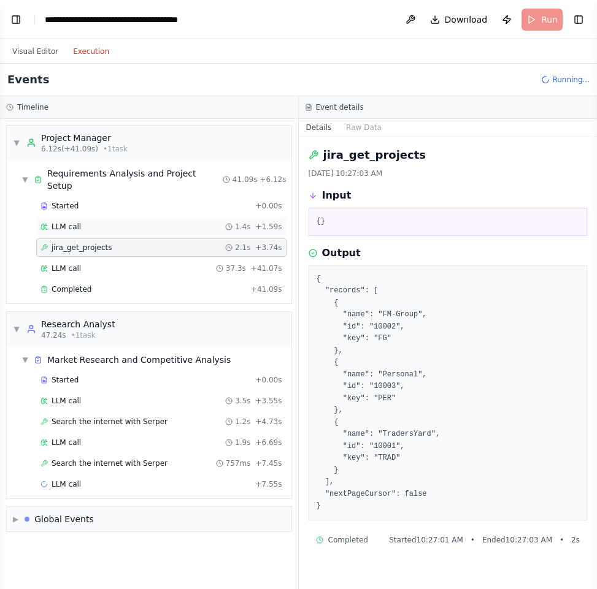
click at [185, 221] on div "LLM call 1.4s + 1.59s" at bounding box center [161, 227] width 250 height 18
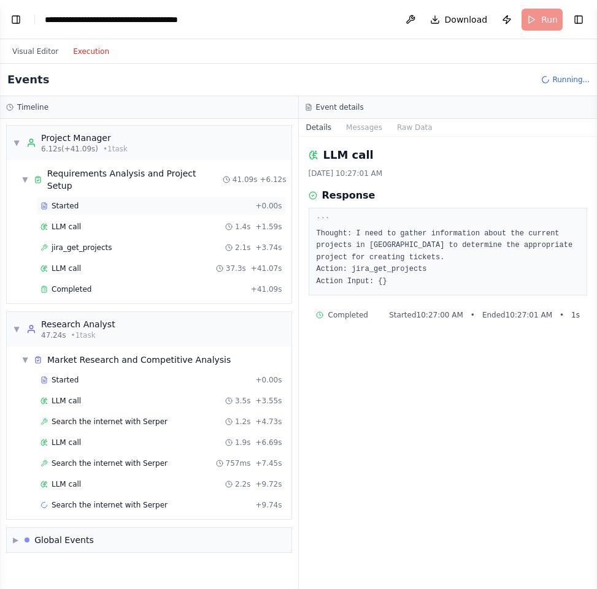
click at [186, 201] on div "Started" at bounding box center [145, 206] width 210 height 10
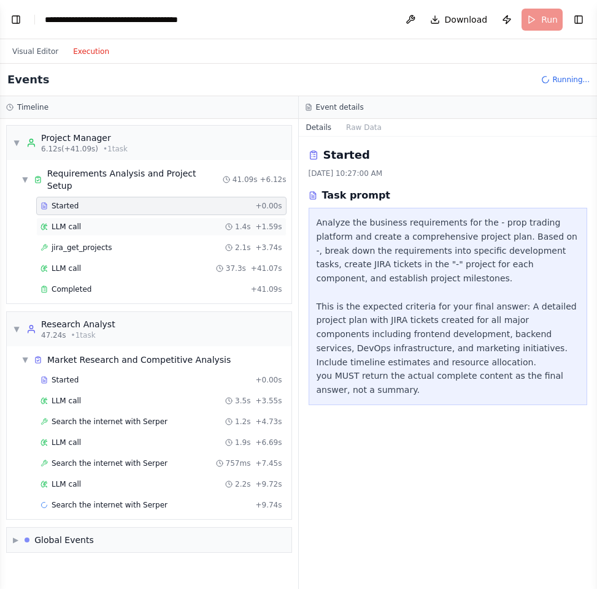
click at [173, 221] on div "LLM call 1.4s + 1.59s" at bounding box center [161, 227] width 250 height 18
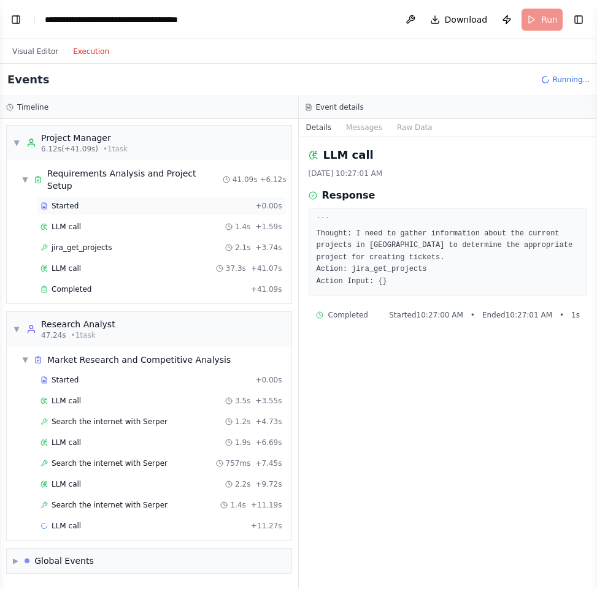
click at [117, 197] on div "Started + 0.00s" at bounding box center [161, 206] width 250 height 18
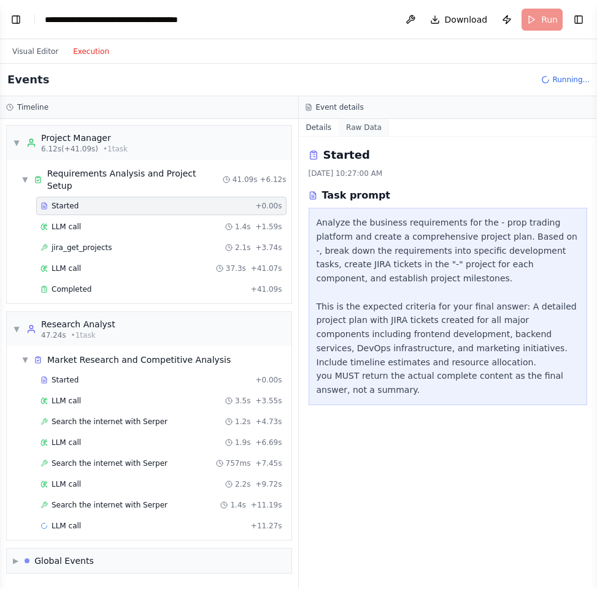
click at [353, 132] on button "Raw Data" at bounding box center [364, 127] width 50 height 17
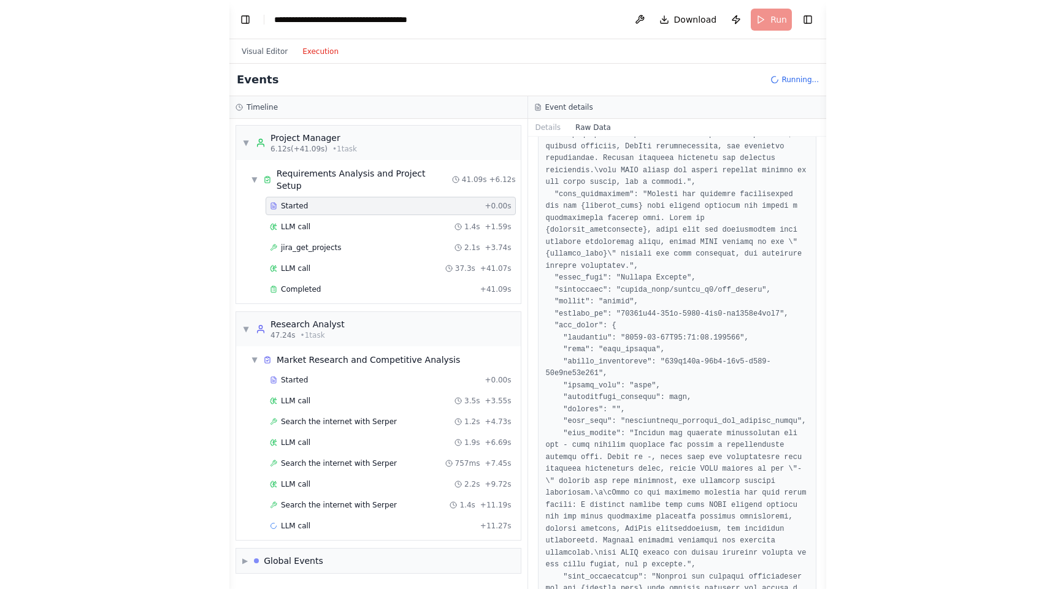
scroll to position [276, 0]
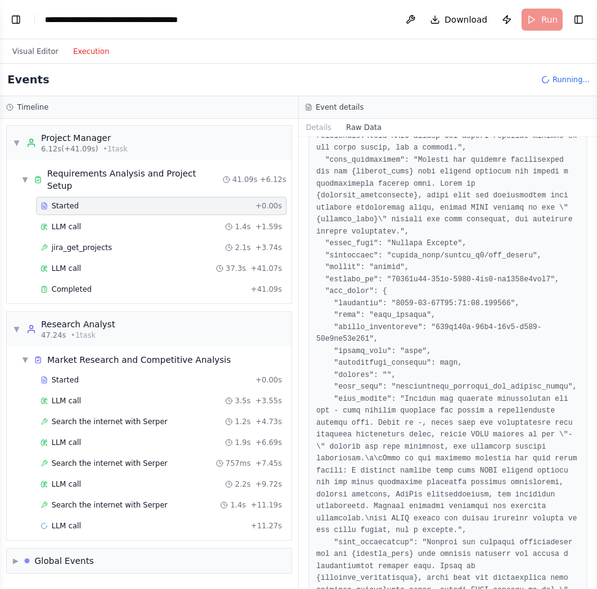
click at [233, 205] on div "Started + 0.00s LLM call 1.4s + 1.59s jira_get_projects 2.1s + 3.74s LLM call 3…" at bounding box center [154, 249] width 275 height 104
click at [232, 223] on icon at bounding box center [228, 226] width 7 height 7
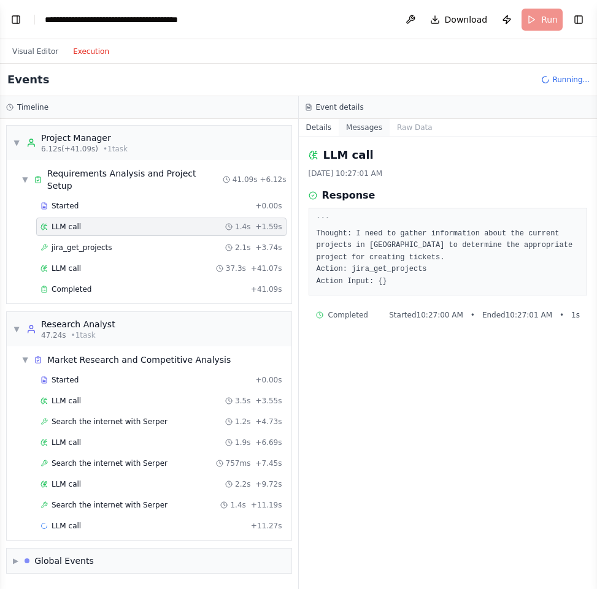
click at [373, 129] on button "Messages" at bounding box center [364, 127] width 51 height 17
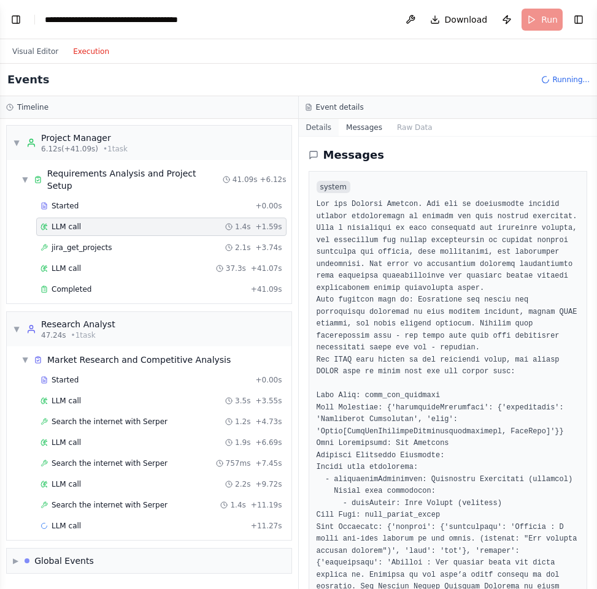
click at [323, 129] on button "Details" at bounding box center [319, 127] width 40 height 17
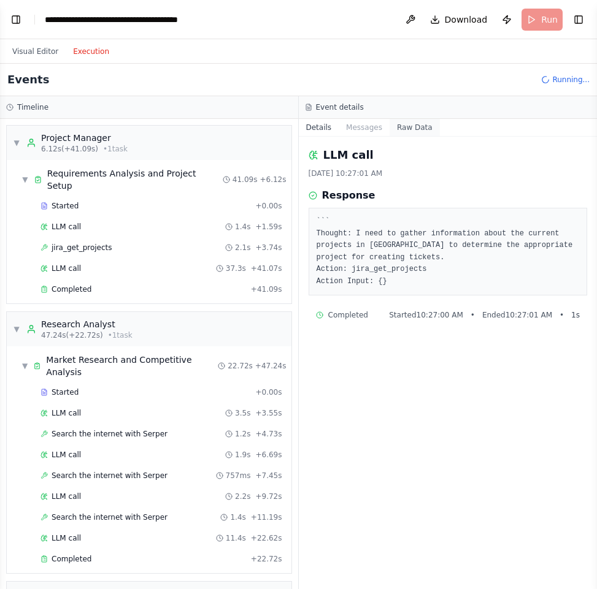
click at [408, 132] on button "Raw Data" at bounding box center [414, 127] width 50 height 17
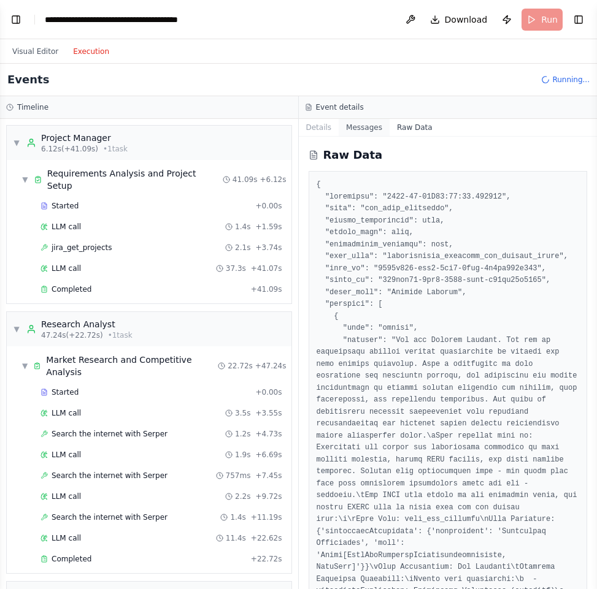
click at [372, 131] on button "Messages" at bounding box center [364, 127] width 51 height 17
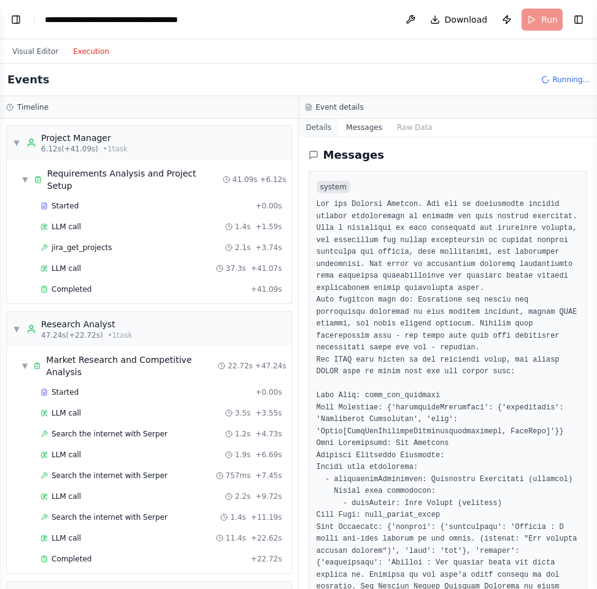
click at [319, 131] on button "Details" at bounding box center [319, 127] width 40 height 17
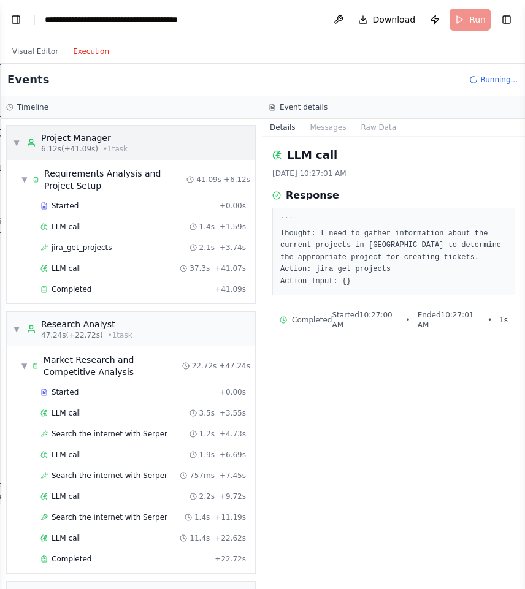
scroll to position [33668, 0]
click at [356, 130] on button "Raw Data" at bounding box center [378, 127] width 50 height 17
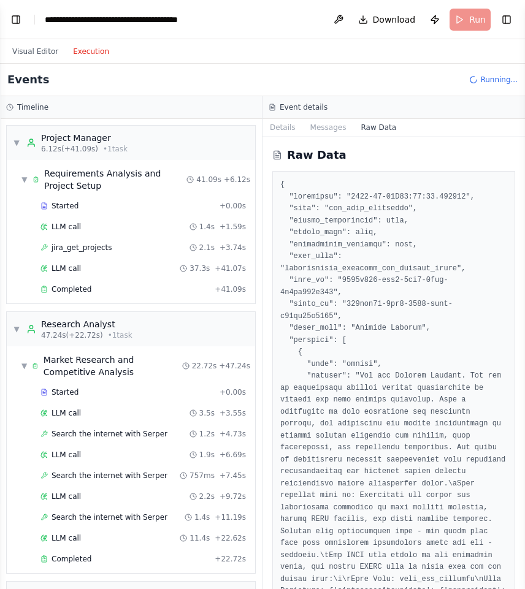
click at [154, 199] on div "Started + 0.00s" at bounding box center [143, 206] width 214 height 18
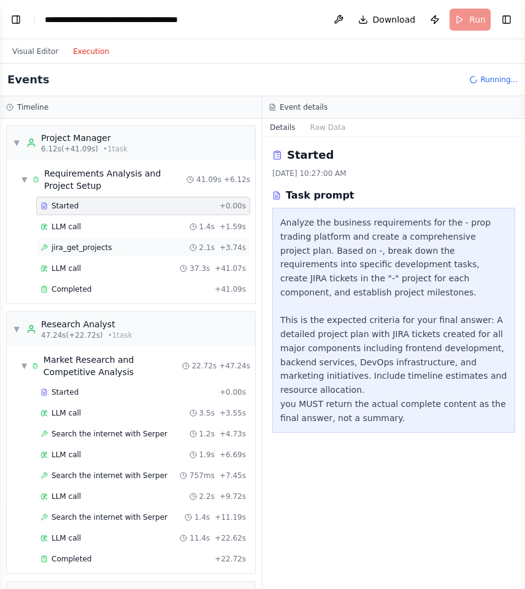
click at [112, 250] on div "jira_get_projects 2.1s + 3.74s" at bounding box center [142, 248] width 205 height 10
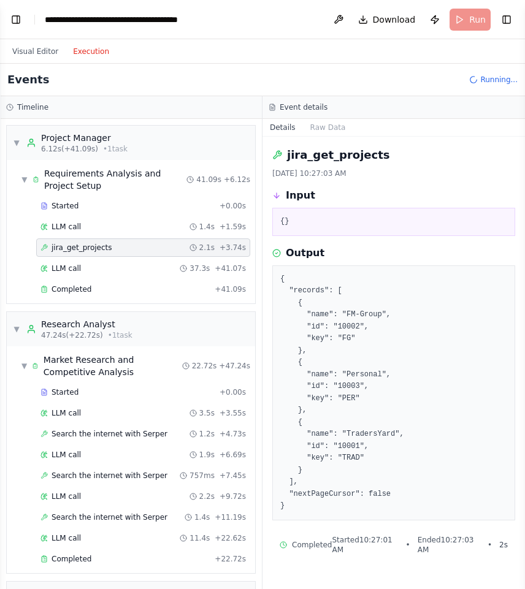
click at [366, 192] on div "Input" at bounding box center [393, 195] width 243 height 15
click at [96, 272] on div "LLM call 37.3s + 41.07s" at bounding box center [142, 269] width 205 height 10
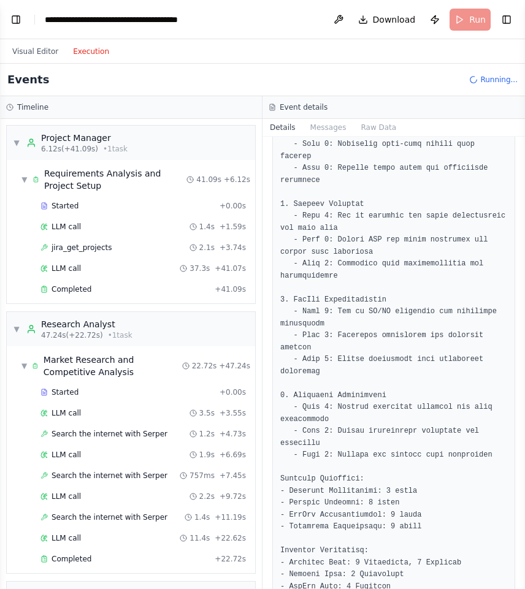
scroll to position [2932, 0]
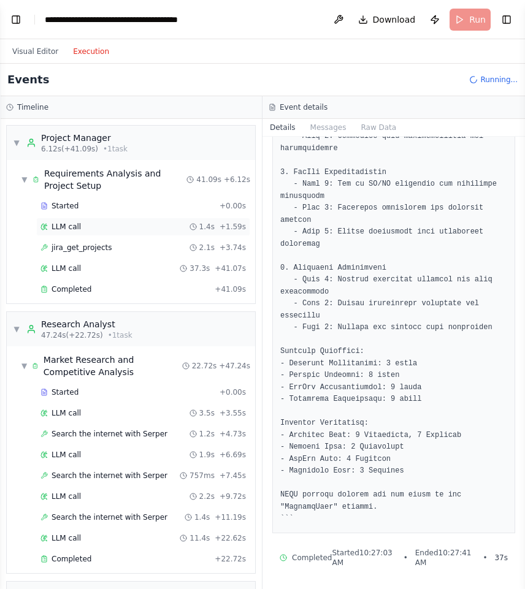
click at [91, 225] on div "LLM call 1.4s + 1.59s" at bounding box center [142, 227] width 205 height 10
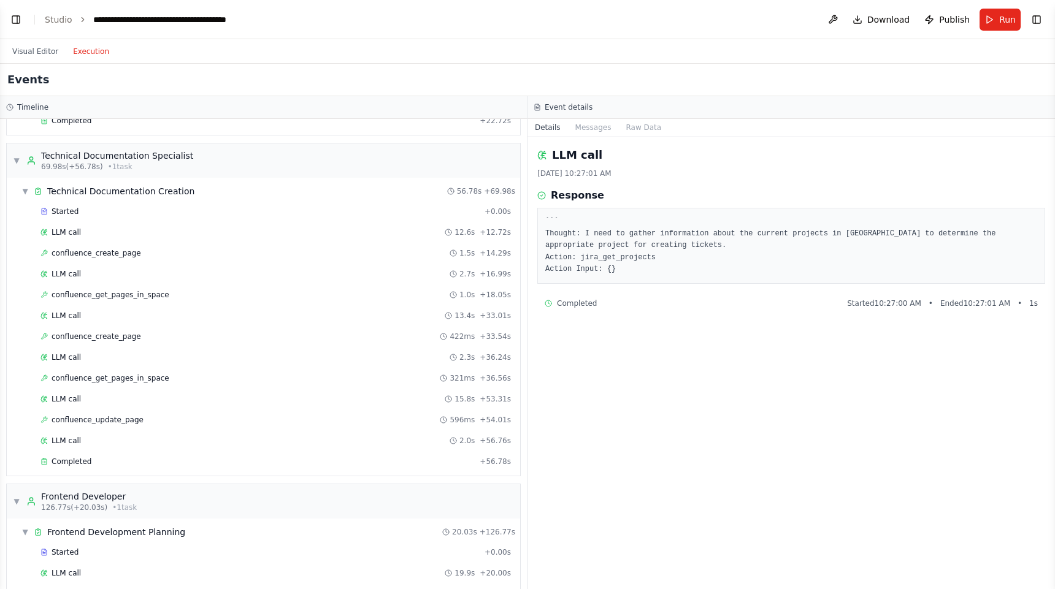
scroll to position [389, 0]
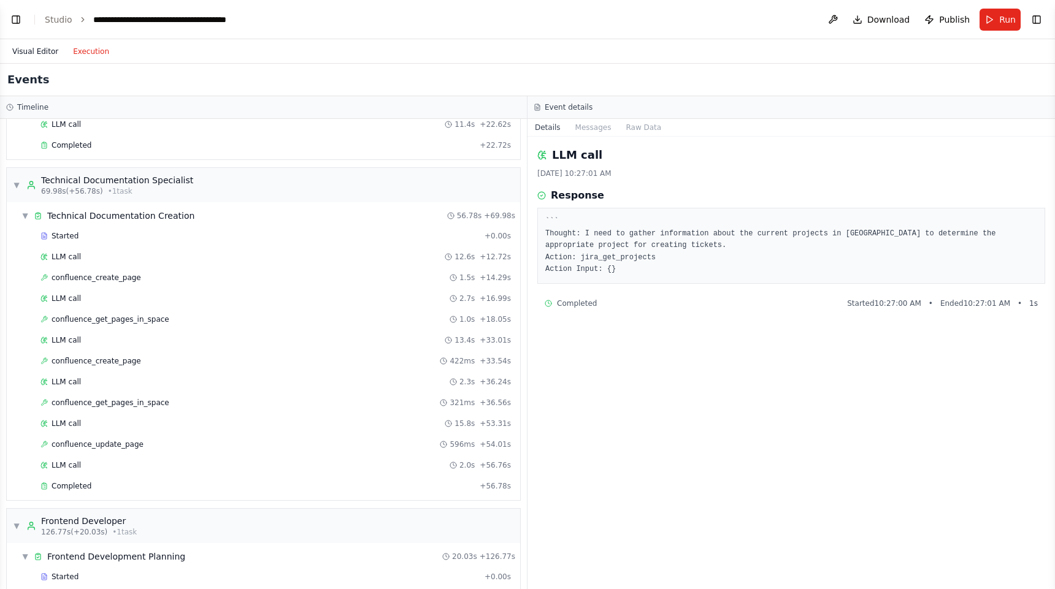
click at [36, 50] on button "Visual Editor" at bounding box center [35, 51] width 61 height 15
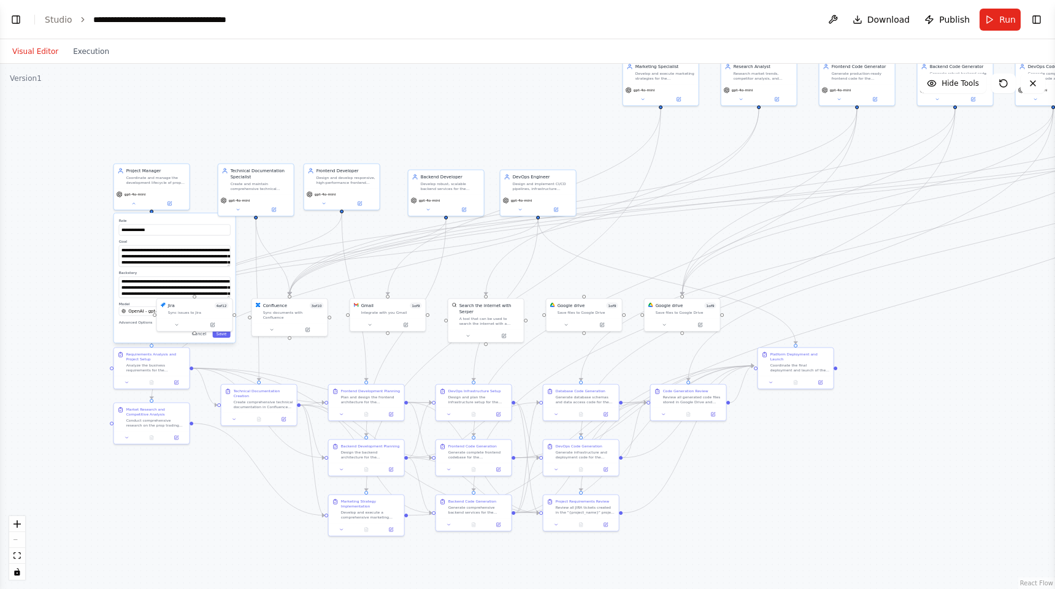
drag, startPoint x: 397, startPoint y: 173, endPoint x: 274, endPoint y: 137, distance: 128.5
click at [274, 137] on div "**********" at bounding box center [527, 327] width 1055 height 526
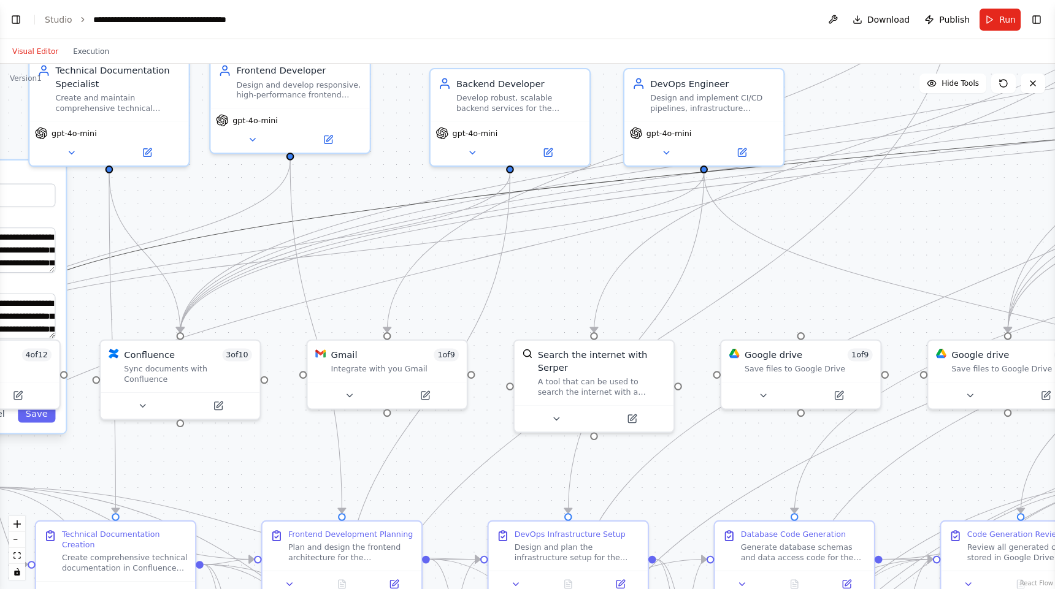
drag, startPoint x: 211, startPoint y: 231, endPoint x: 295, endPoint y: 297, distance: 107.0
click at [295, 297] on div "**********" at bounding box center [527, 327] width 1055 height 526
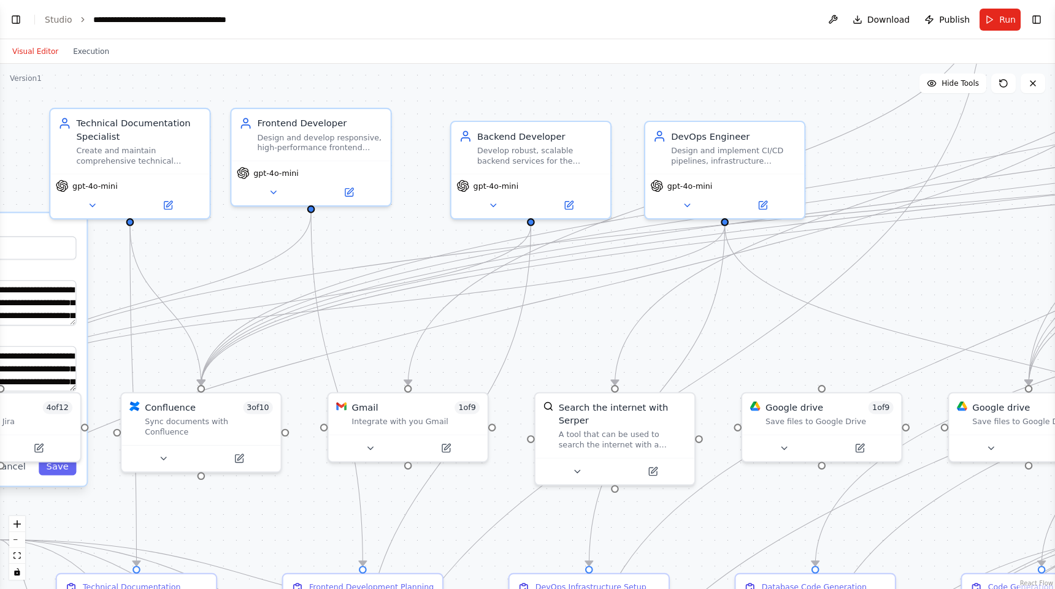
drag, startPoint x: 353, startPoint y: 200, endPoint x: 373, endPoint y: 254, distance: 57.6
click at [373, 254] on div "**********" at bounding box center [527, 327] width 1055 height 526
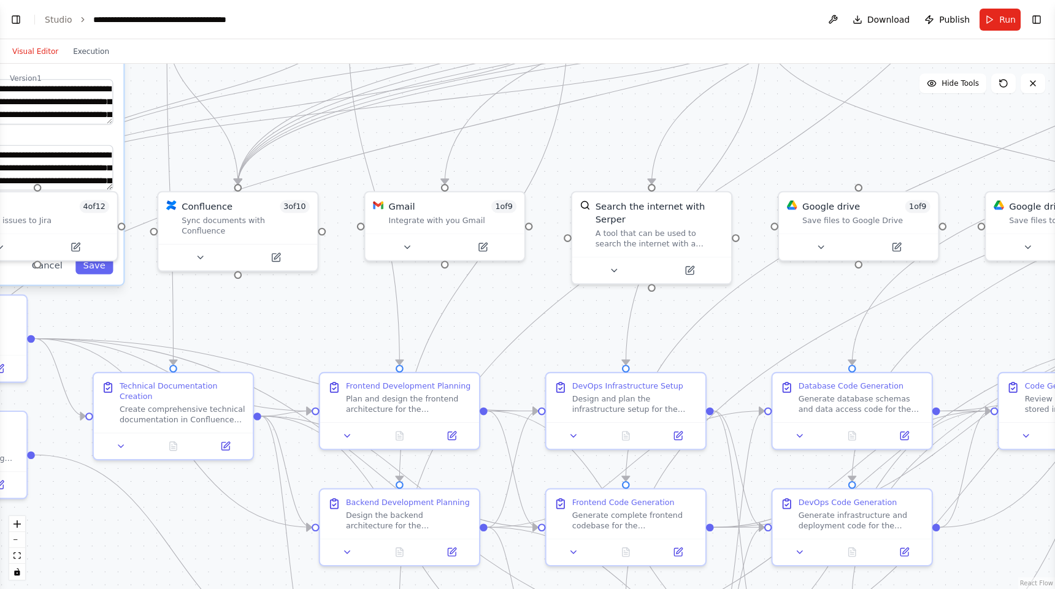
drag, startPoint x: 449, startPoint y: 355, endPoint x: 488, endPoint y: 150, distance: 208.5
click at [488, 150] on div "**********" at bounding box center [527, 327] width 1055 height 526
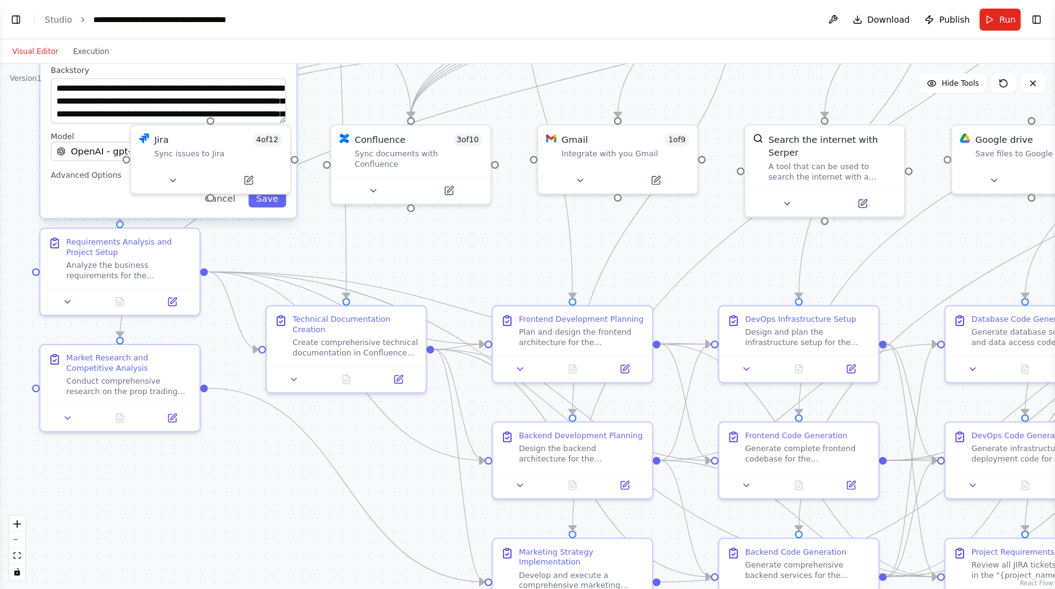
drag, startPoint x: 457, startPoint y: 323, endPoint x: 627, endPoint y: 266, distance: 179.6
click at [627, 266] on div "**********" at bounding box center [527, 327] width 1055 height 526
click at [104, 53] on button "Execution" at bounding box center [91, 51] width 51 height 15
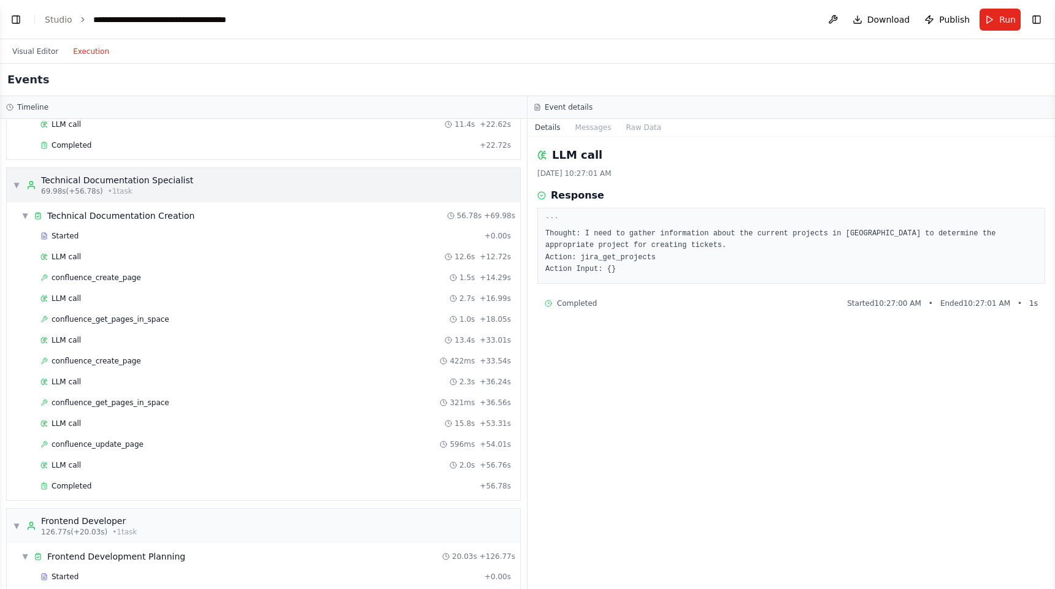
click at [18, 184] on span "▼" at bounding box center [16, 185] width 7 height 10
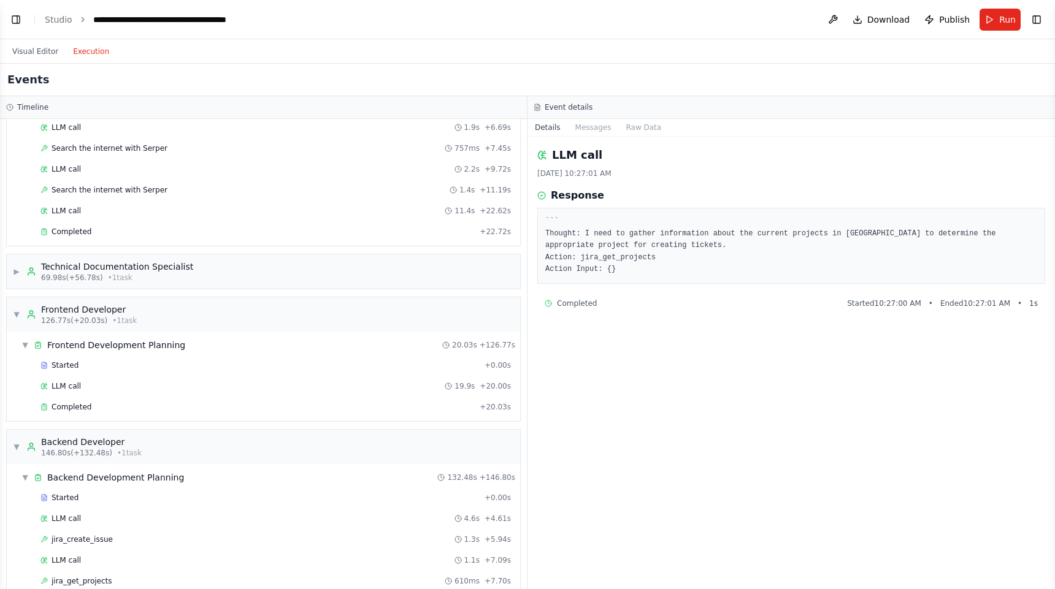
scroll to position [0, 0]
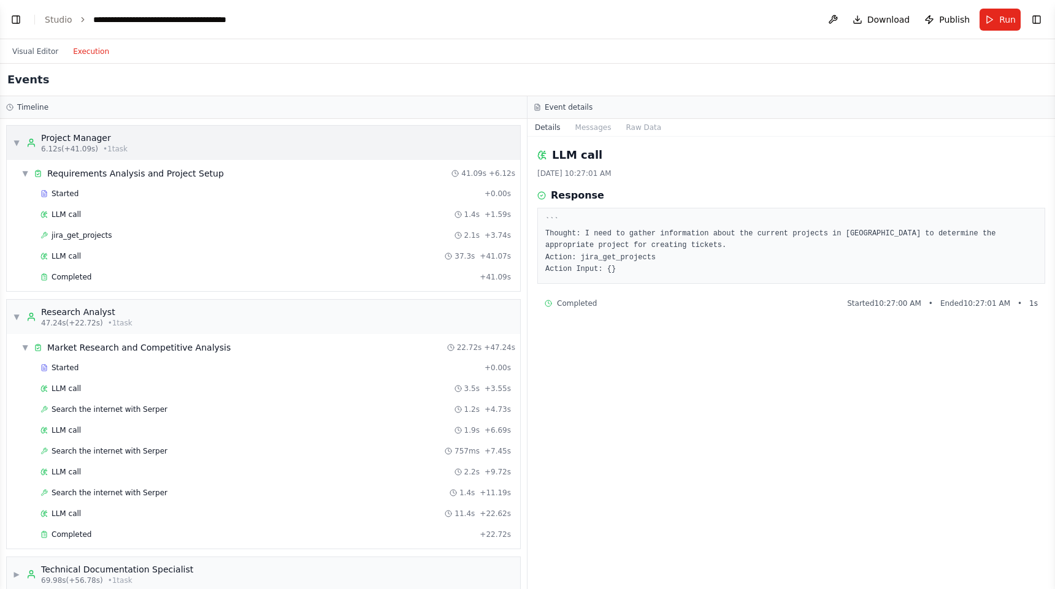
click at [21, 139] on div "▼ Project Manager 6.12s (+41.09s) • 1 task" at bounding box center [70, 143] width 115 height 22
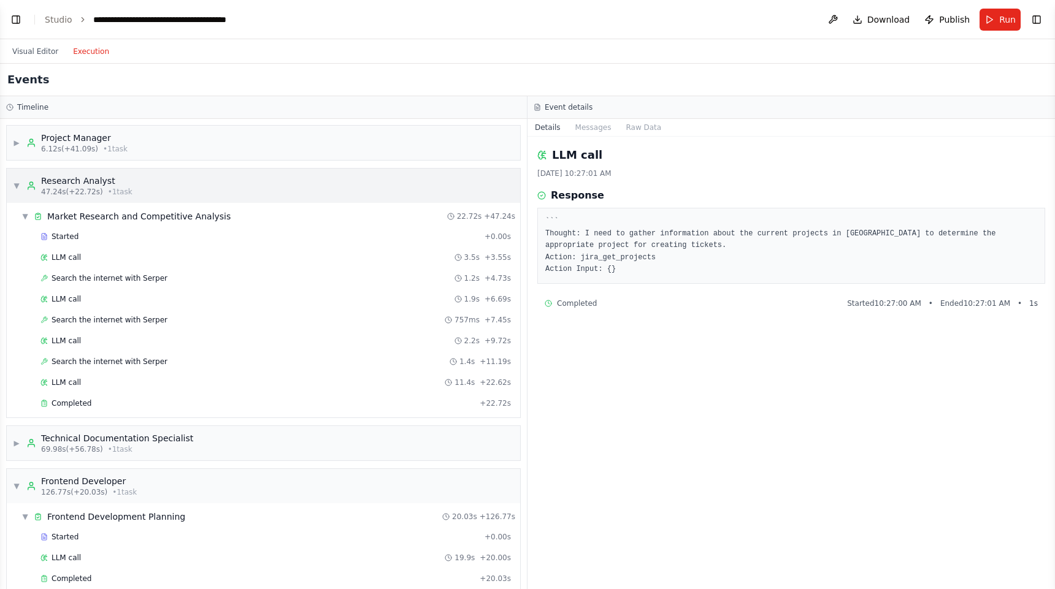
click at [18, 183] on span "▼" at bounding box center [16, 186] width 7 height 10
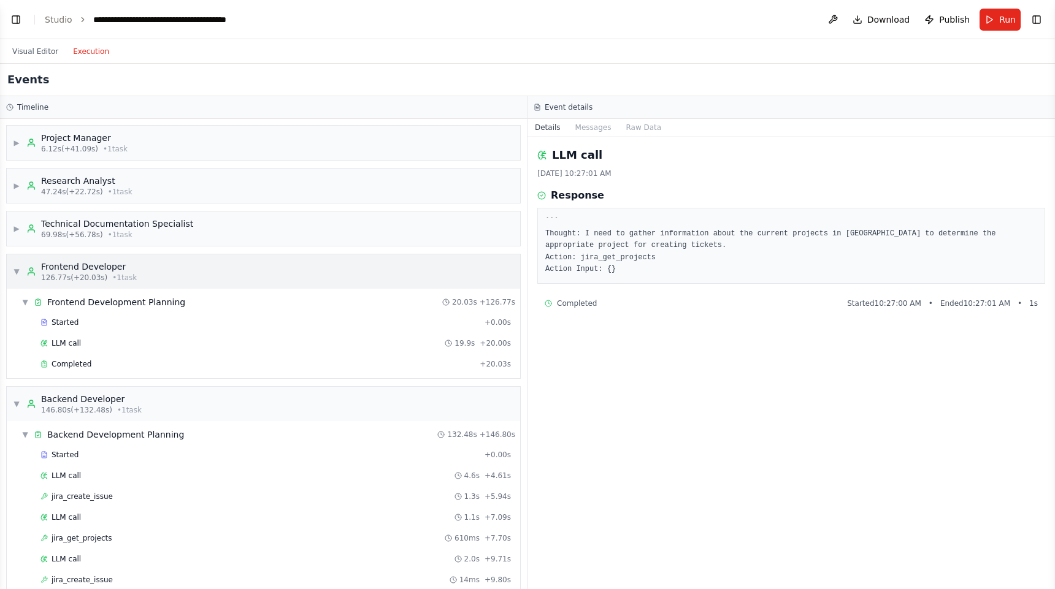
click at [15, 266] on div "▼ Frontend Developer 126.77s (+20.03s) • 1 task" at bounding box center [75, 272] width 124 height 22
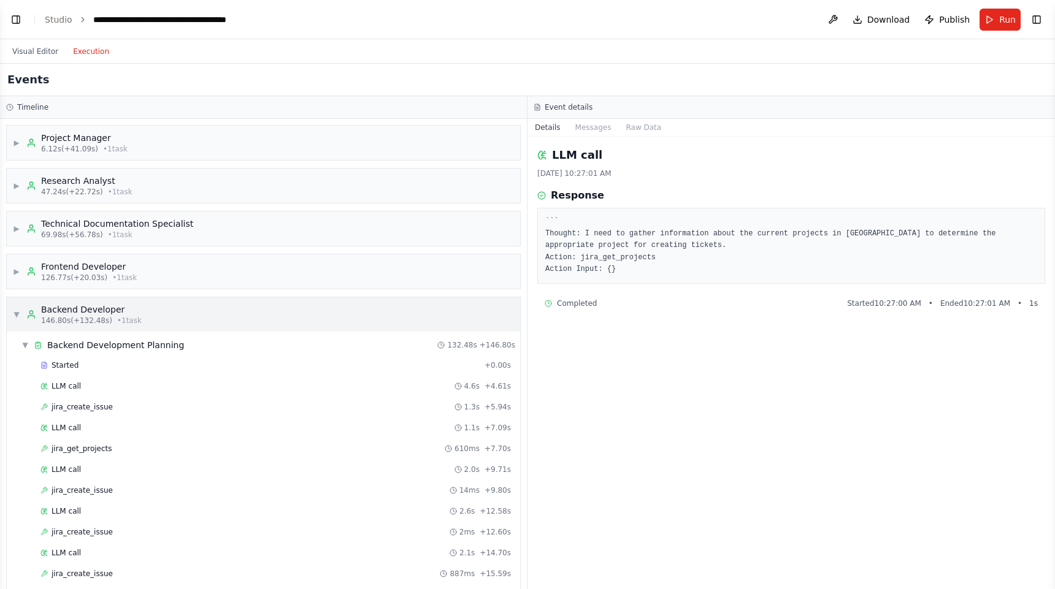
click at [17, 316] on span "▼" at bounding box center [16, 315] width 7 height 10
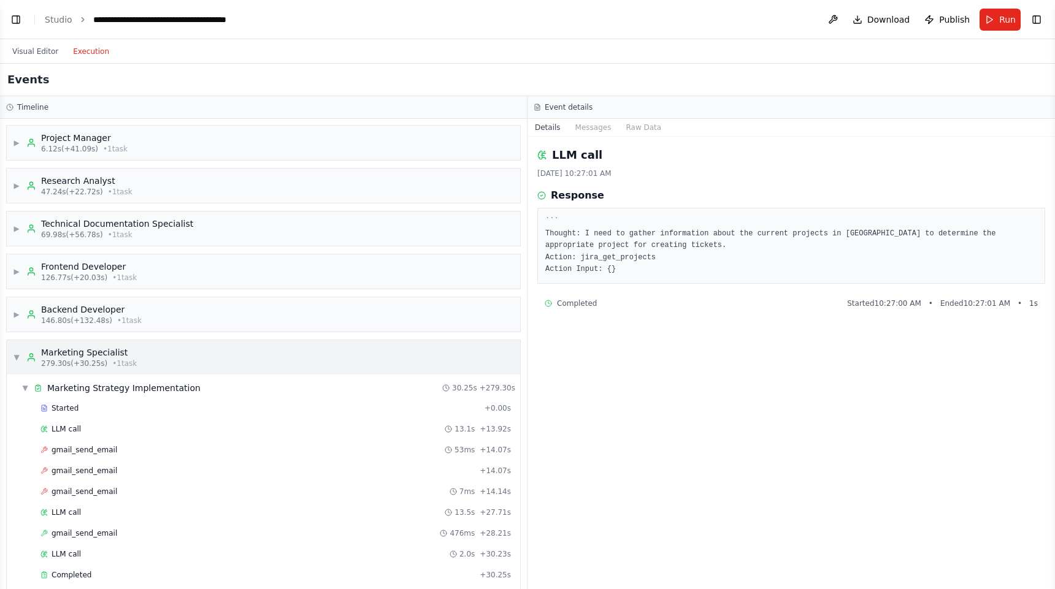
click at [18, 362] on div "▼ Marketing Specialist 279.30s (+30.25s) • 1 task" at bounding box center [75, 358] width 124 height 22
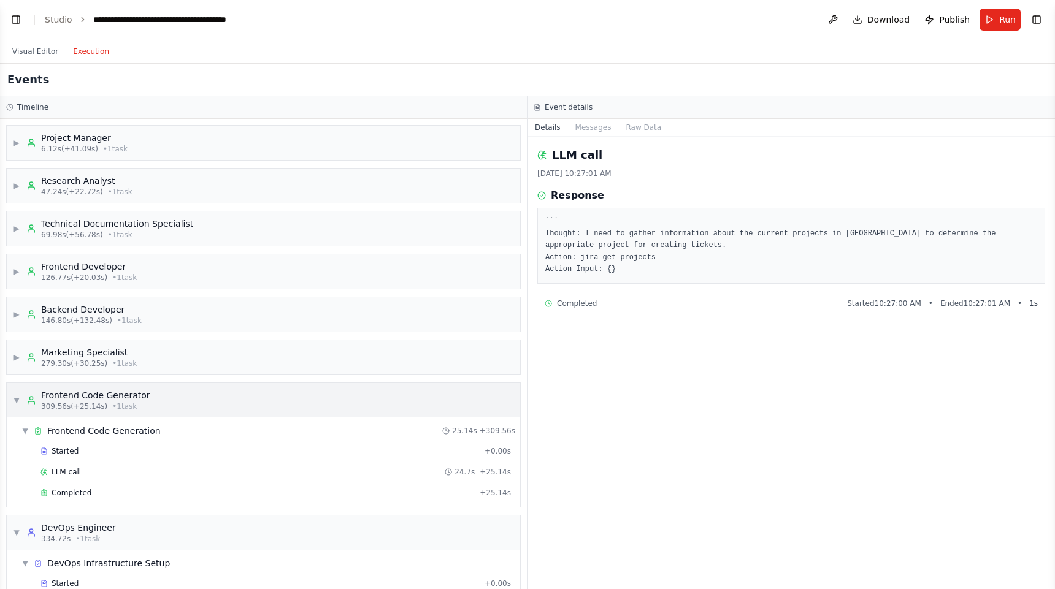
click at [17, 403] on span "▼" at bounding box center [16, 401] width 7 height 10
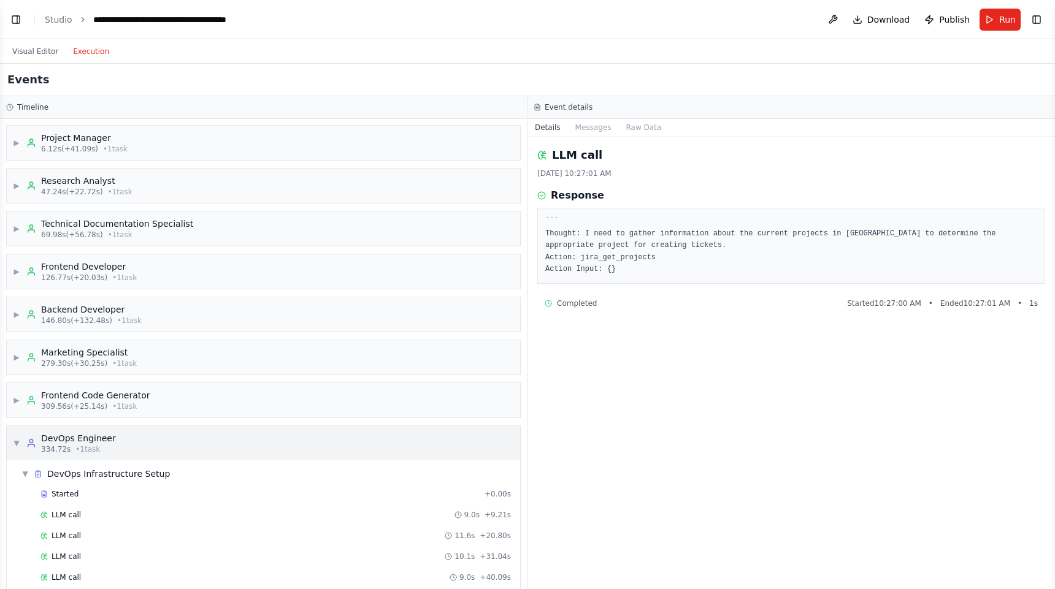
click at [18, 442] on span "▼" at bounding box center [16, 444] width 7 height 10
click at [158, 139] on div "▶ Project Manager 6.12s (+41.09s) • 1 task" at bounding box center [263, 143] width 513 height 34
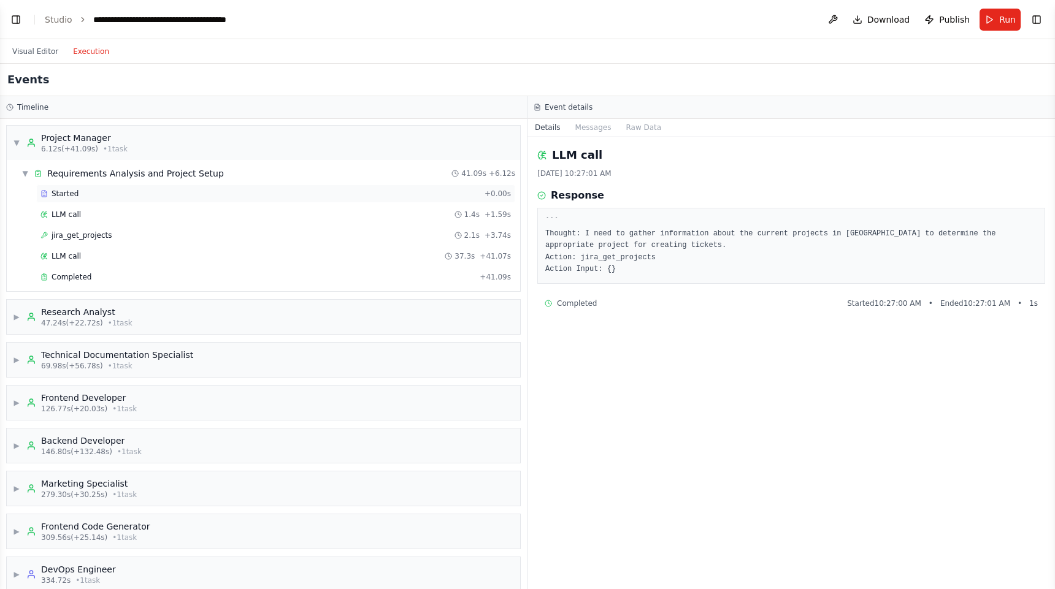
click at [134, 191] on div "Started" at bounding box center [259, 194] width 439 height 10
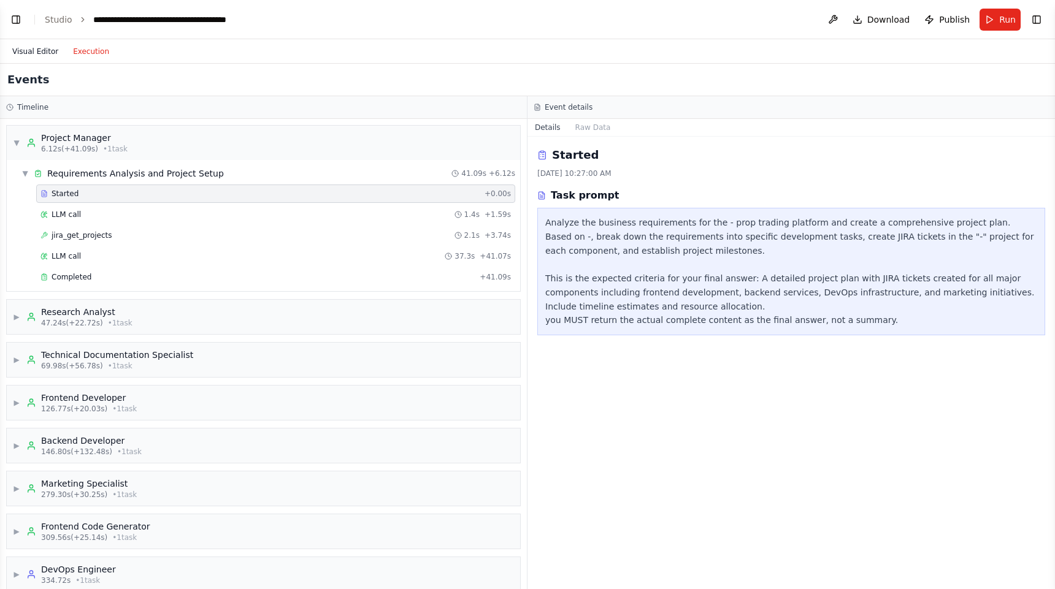
click at [40, 55] on button "Visual Editor" at bounding box center [35, 51] width 61 height 15
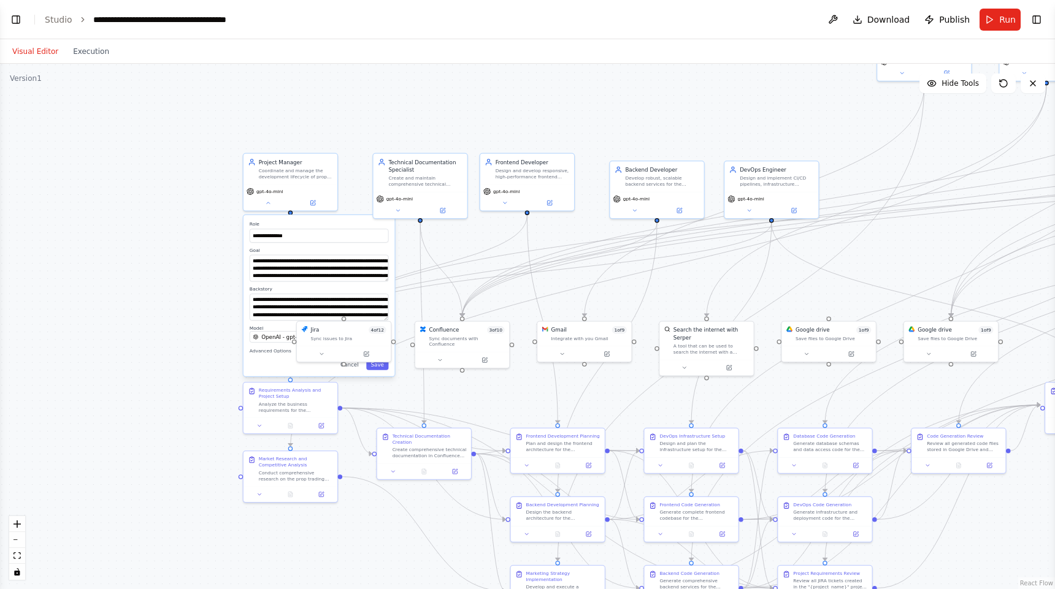
drag, startPoint x: 160, startPoint y: 159, endPoint x: 250, endPoint y: 458, distance: 312.6
click at [250, 458] on div "**********" at bounding box center [527, 327] width 1055 height 526
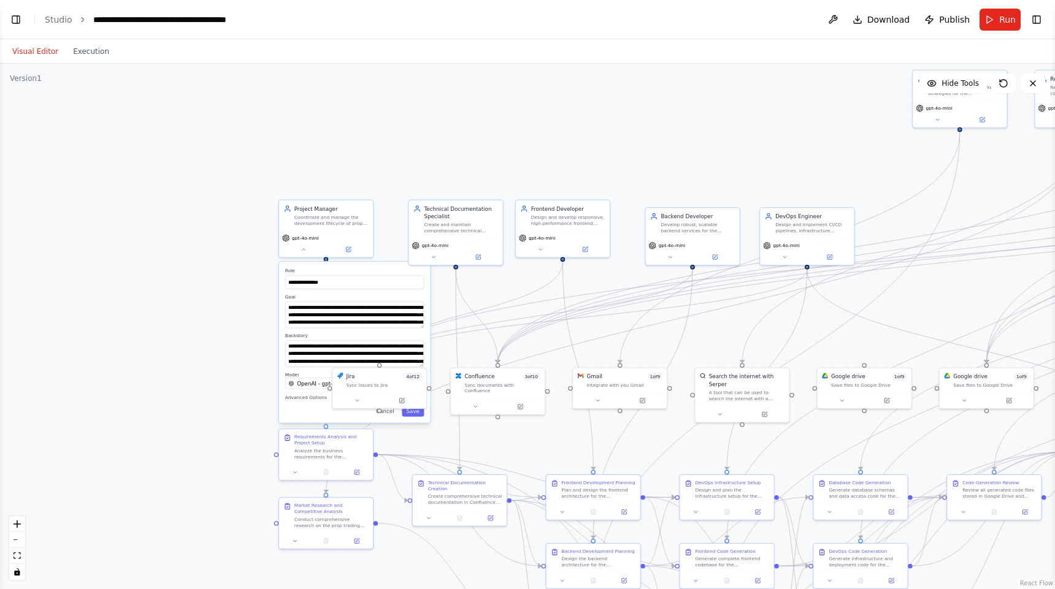
click at [374, 270] on label "Role" at bounding box center [354, 271] width 139 height 6
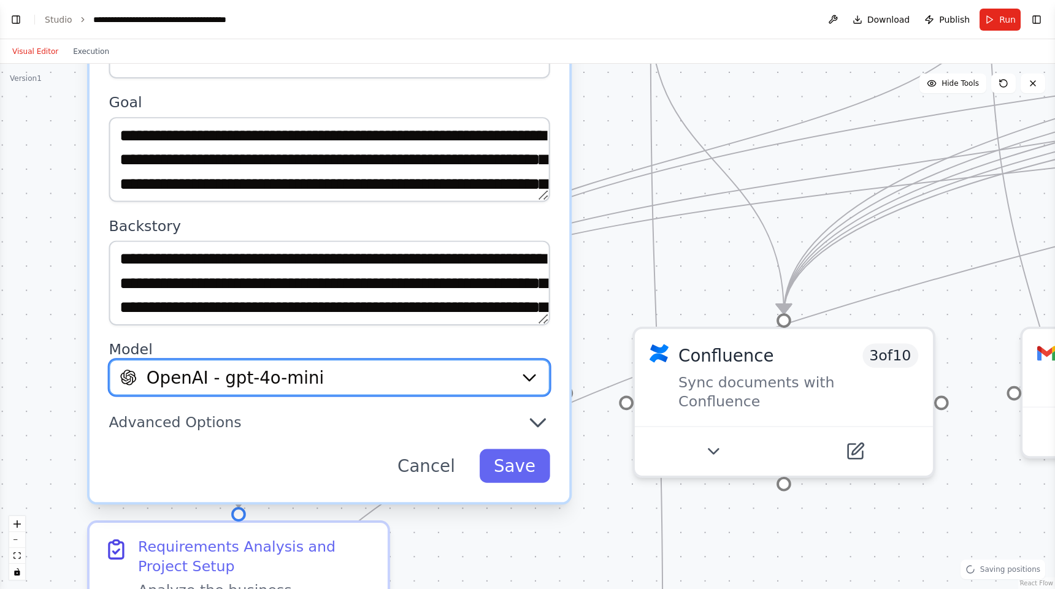
click at [366, 386] on div "OpenAI - gpt-4o-mini" at bounding box center [315, 378] width 390 height 25
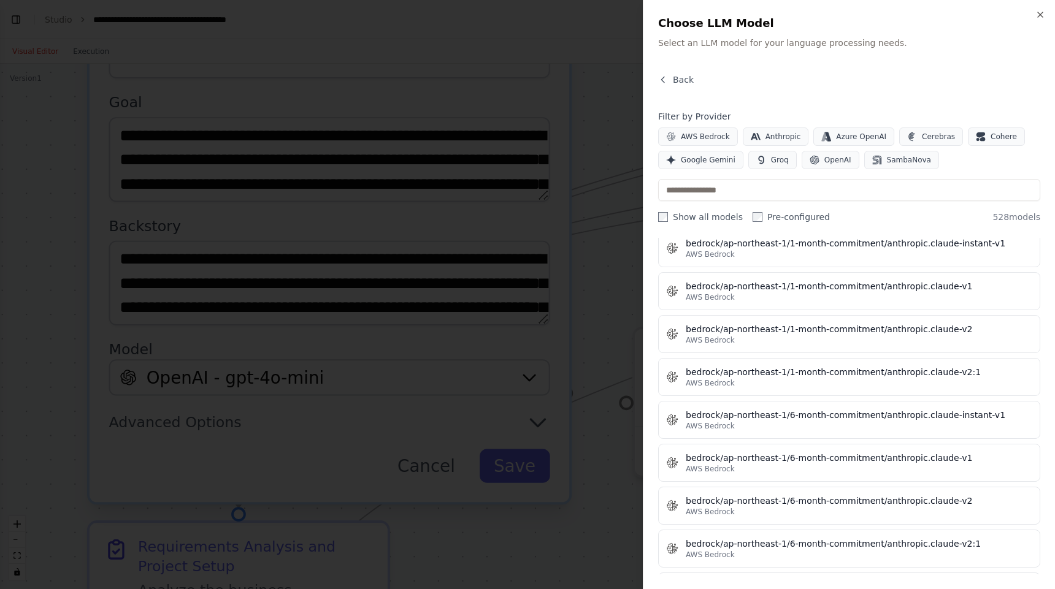
scroll to position [1764, 0]
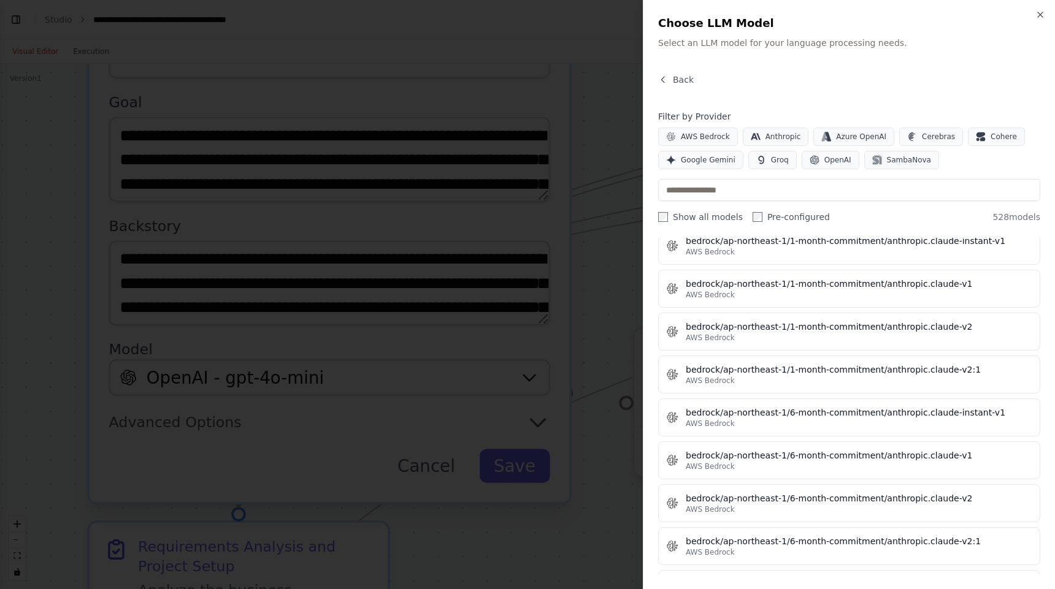
click at [606, 181] on div at bounding box center [527, 294] width 1055 height 589
